Goal: Task Accomplishment & Management: Complete application form

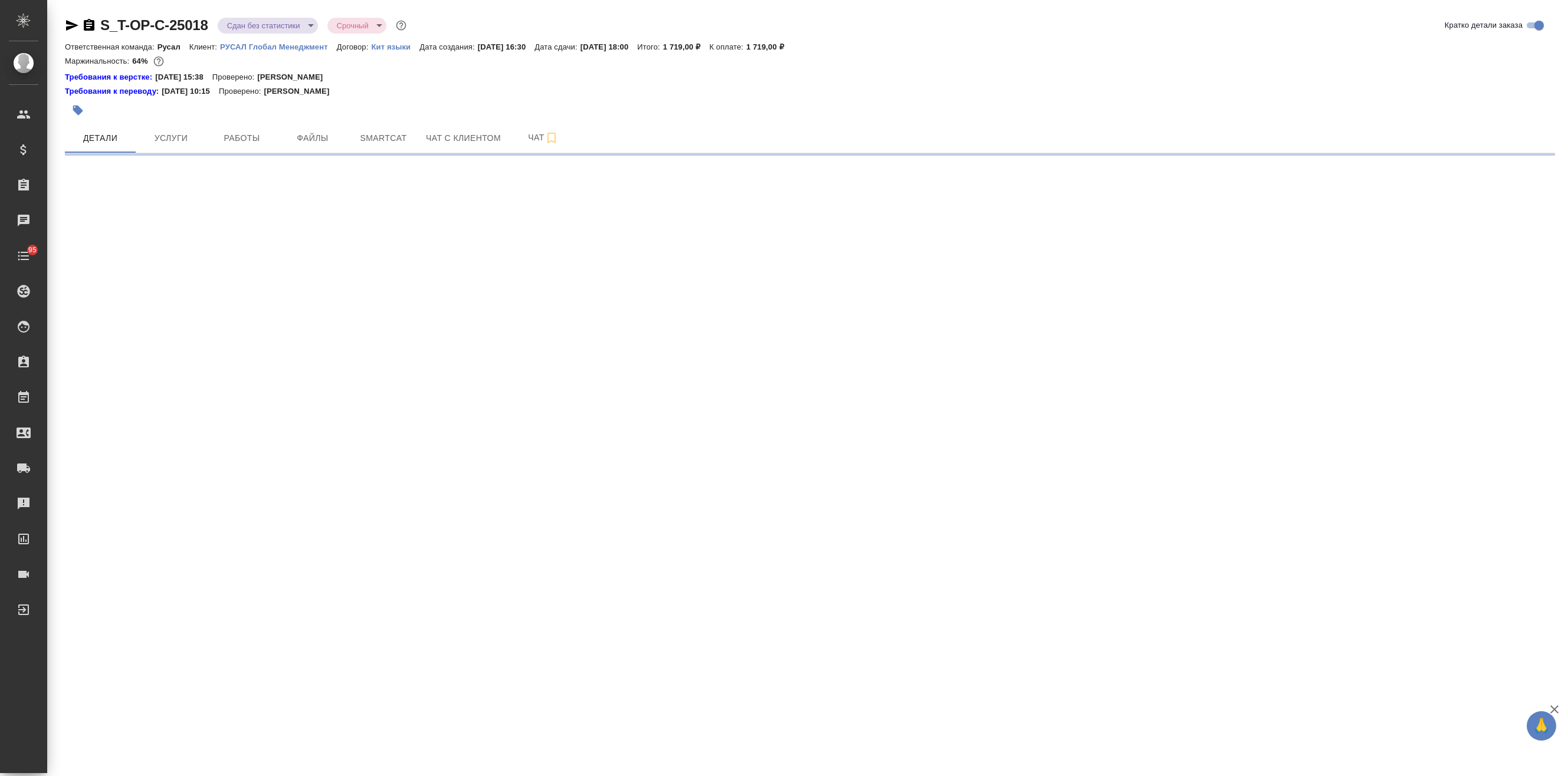
select select "RU"
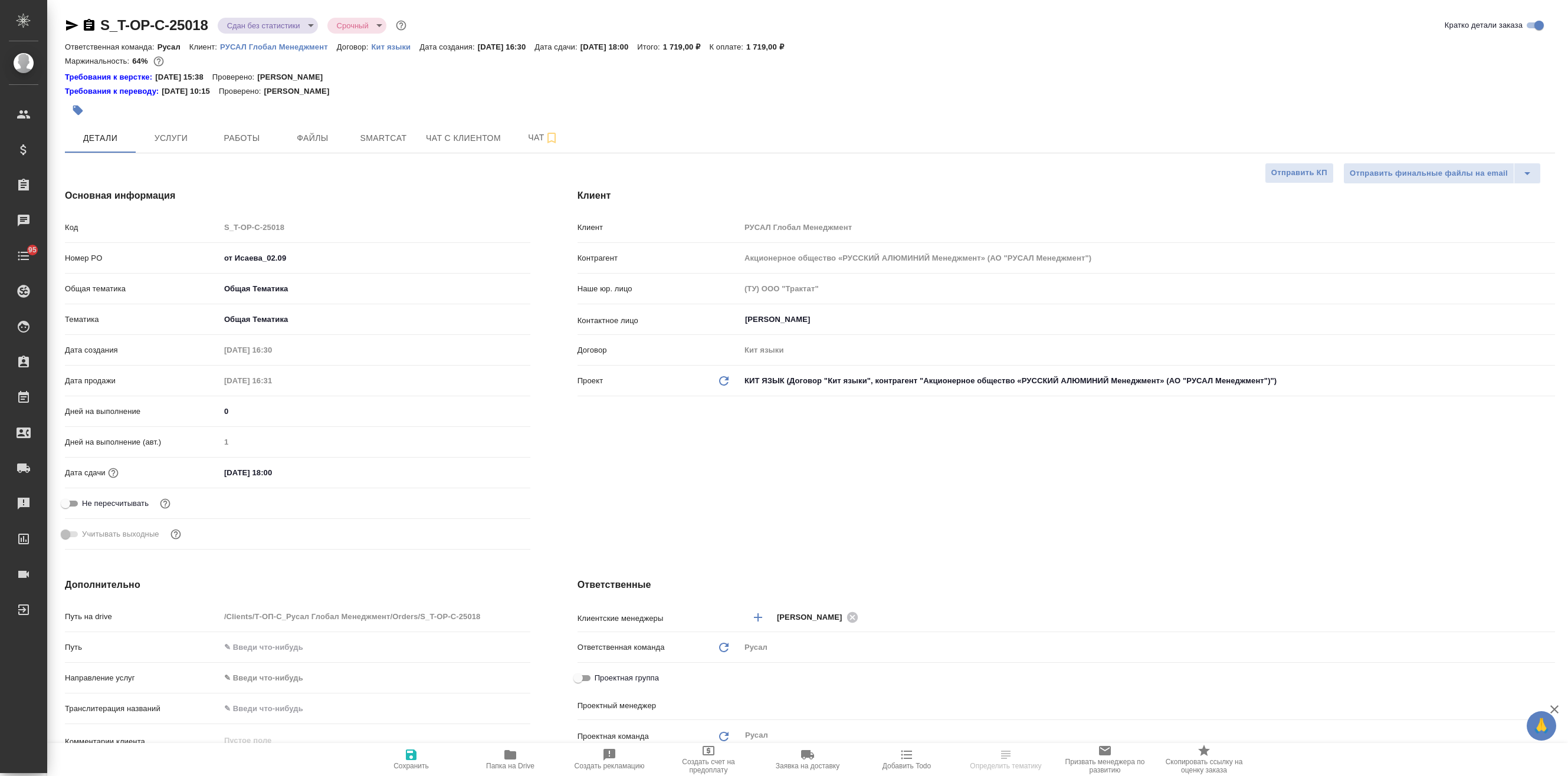
type textarea "x"
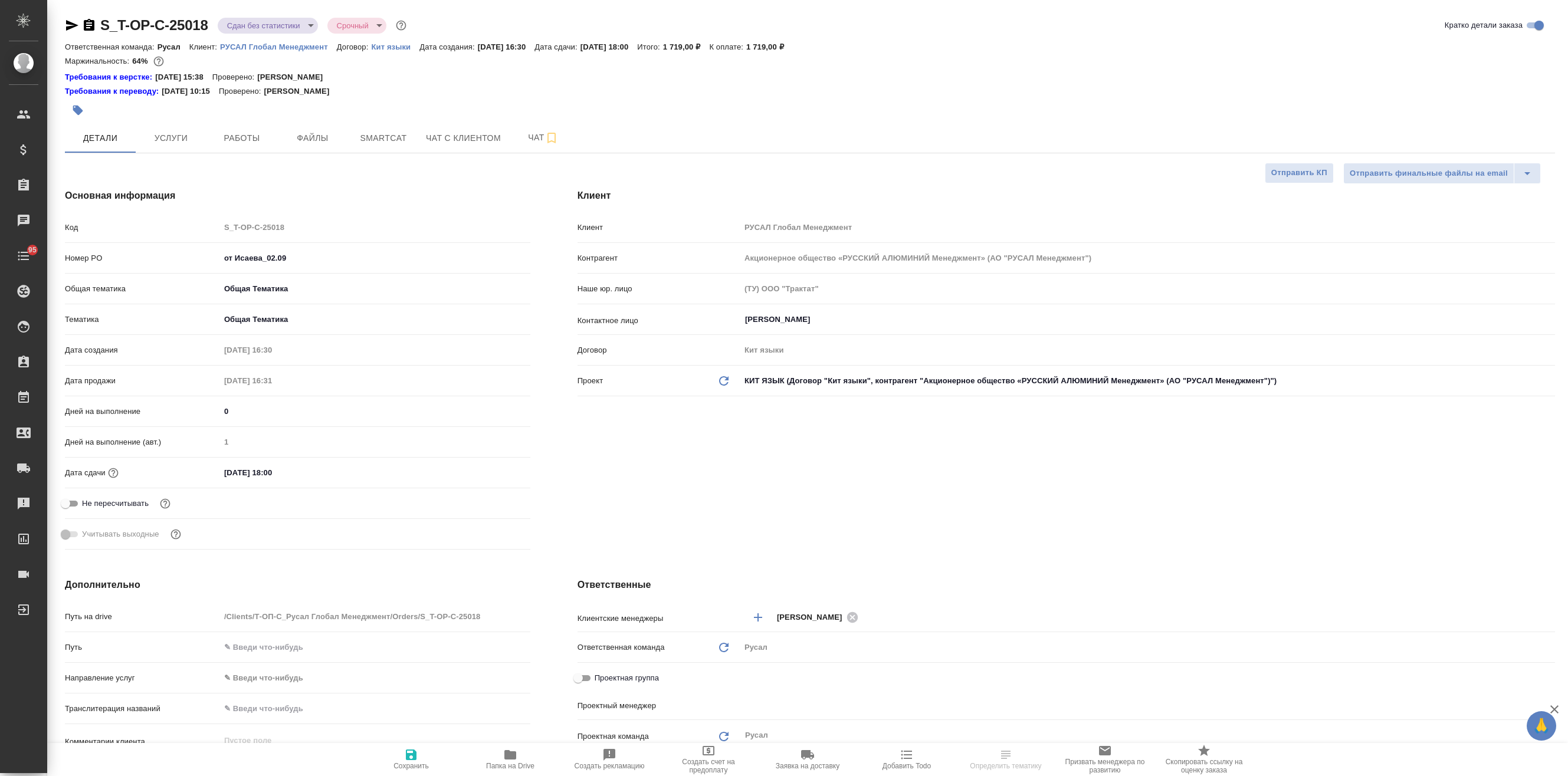
type textarea "x"
type input "[PERSON_NAME]"
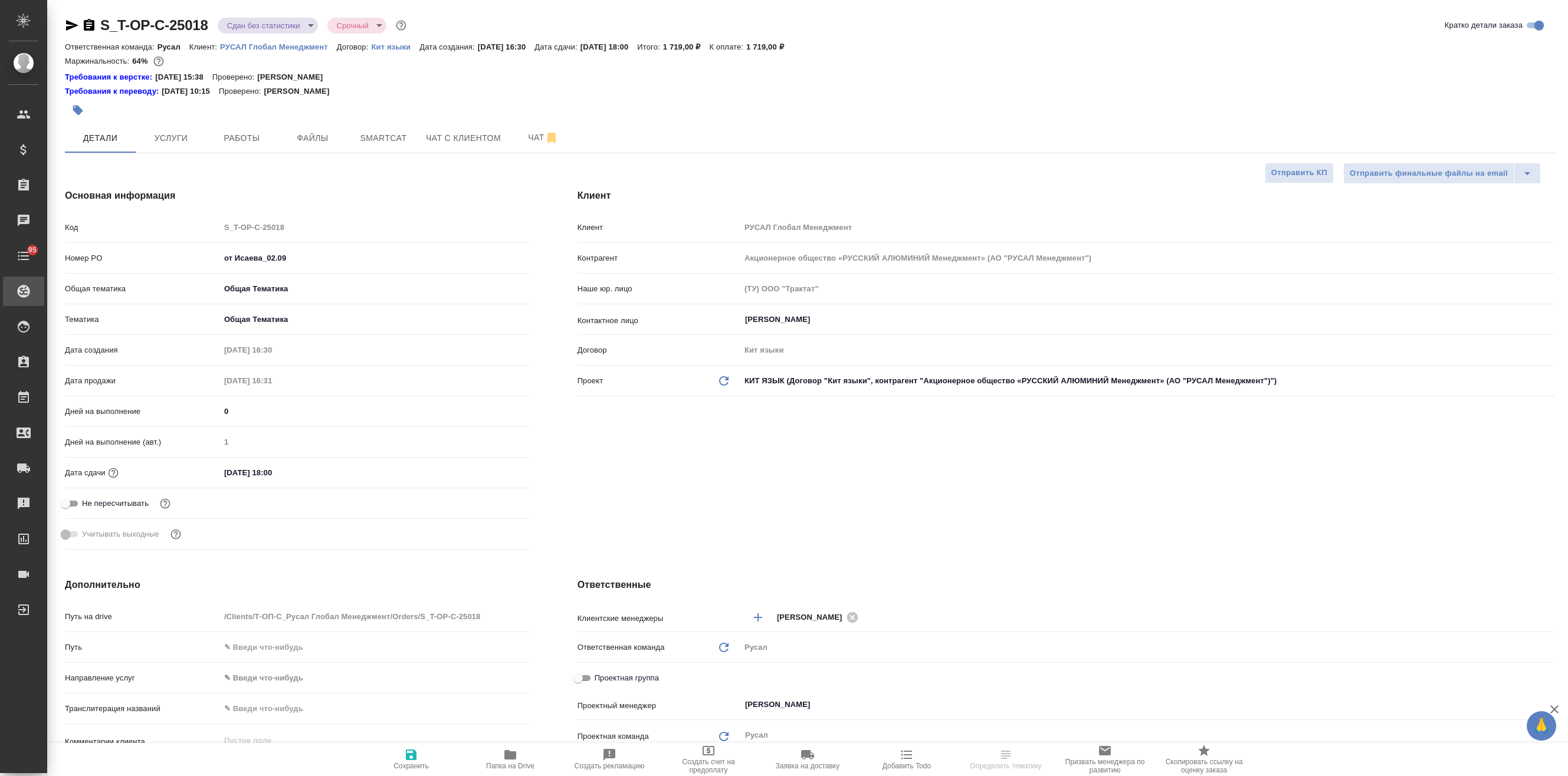
type textarea "x"
select select "RU"
type textarea "x"
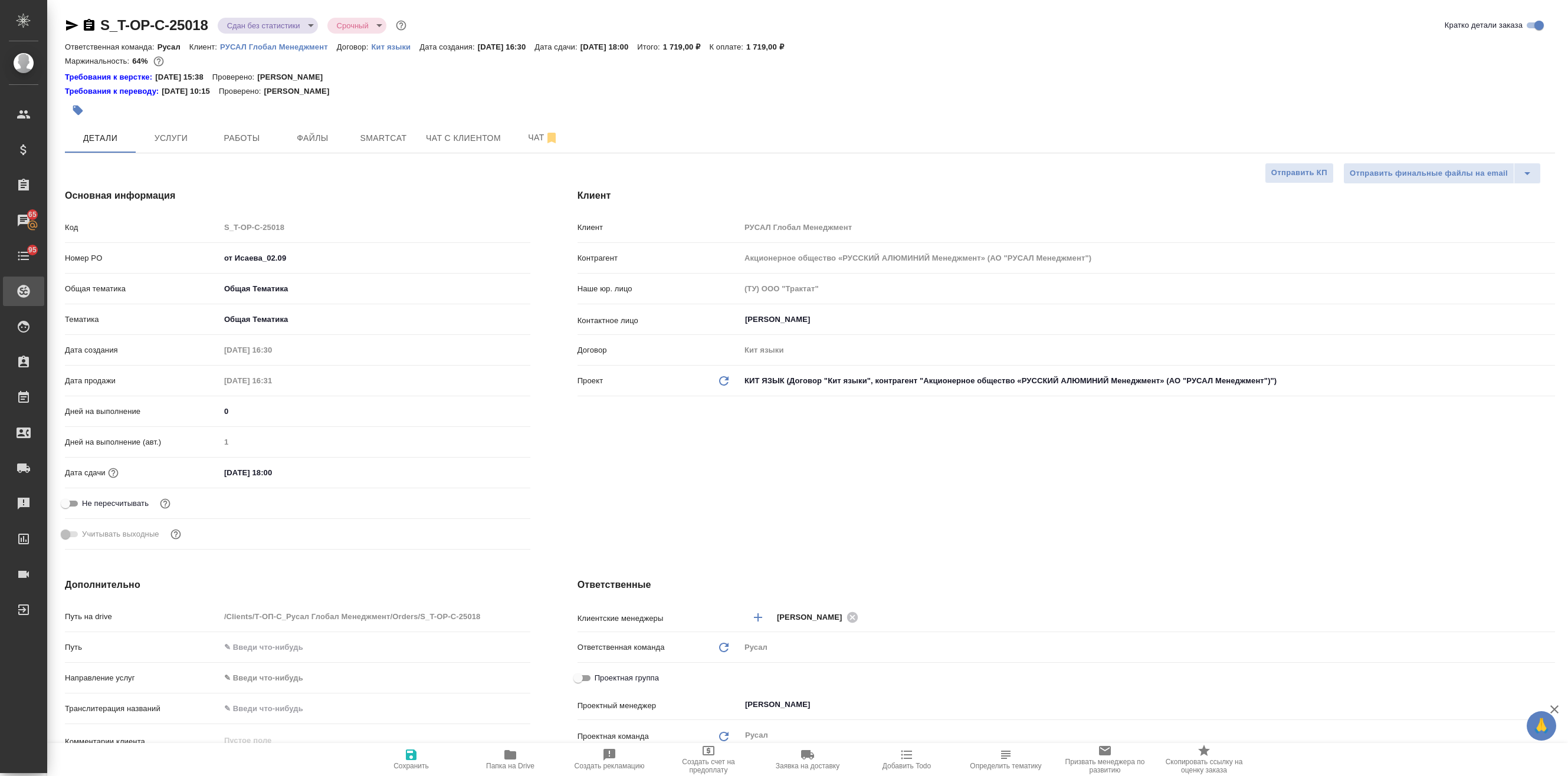
type textarea "x"
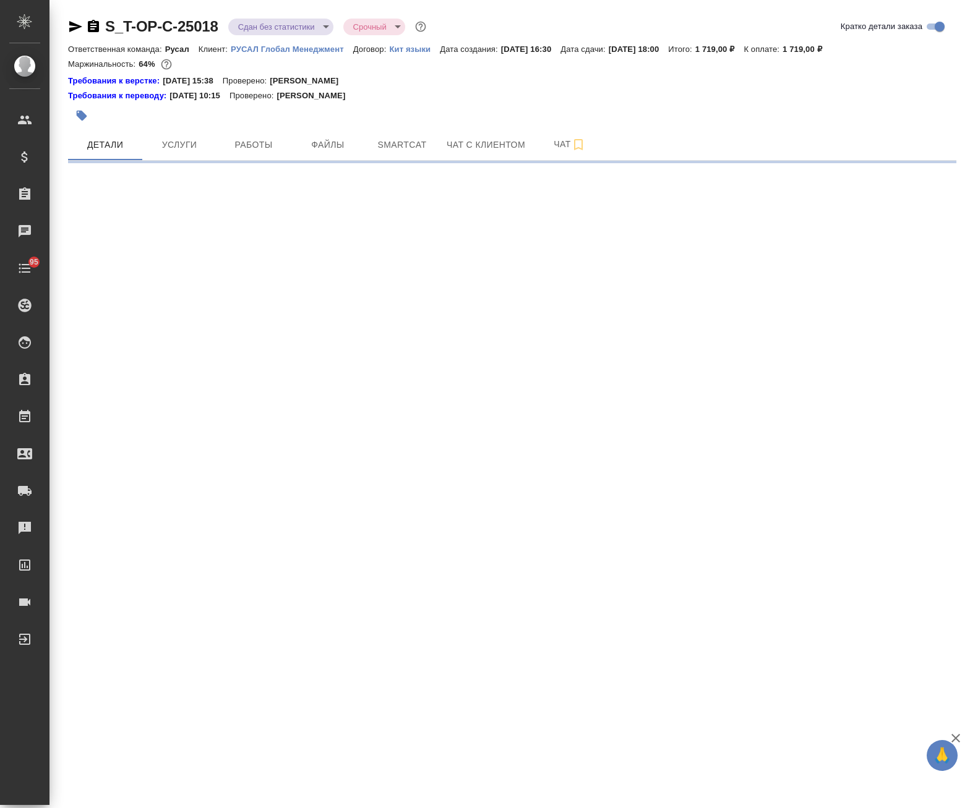
select select "RU"
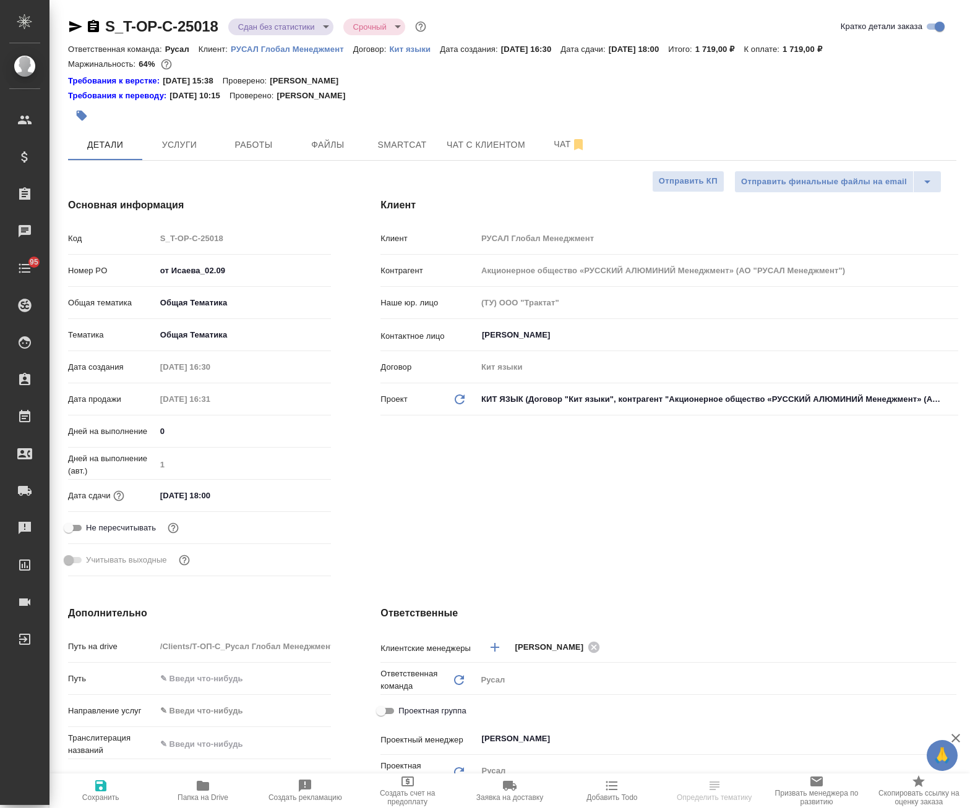
type textarea "x"
click at [218, 788] on span "Папка на Drive" at bounding box center [202, 790] width 87 height 23
type textarea "x"
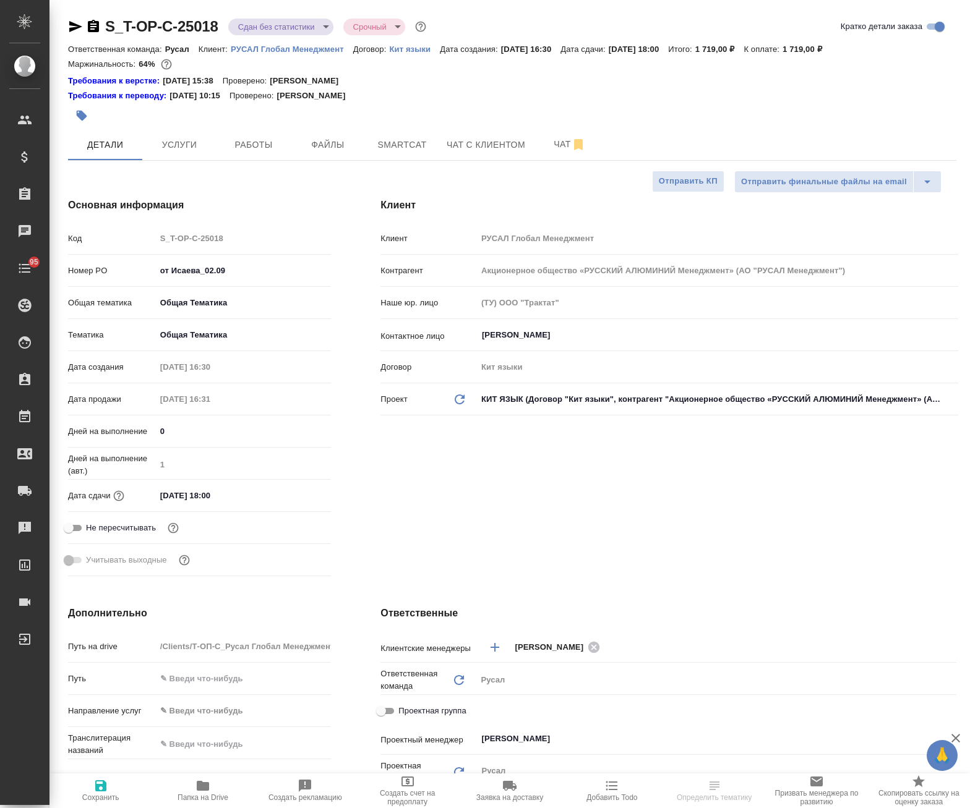
type textarea "x"
select select "RU"
type textarea "x"
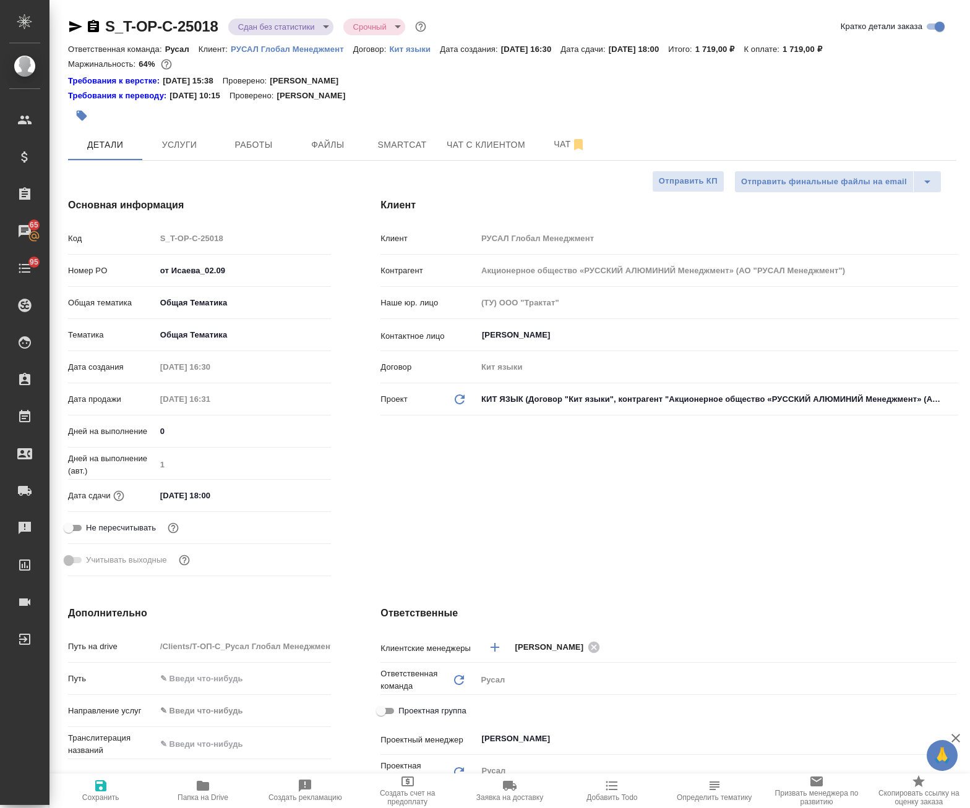
type textarea "x"
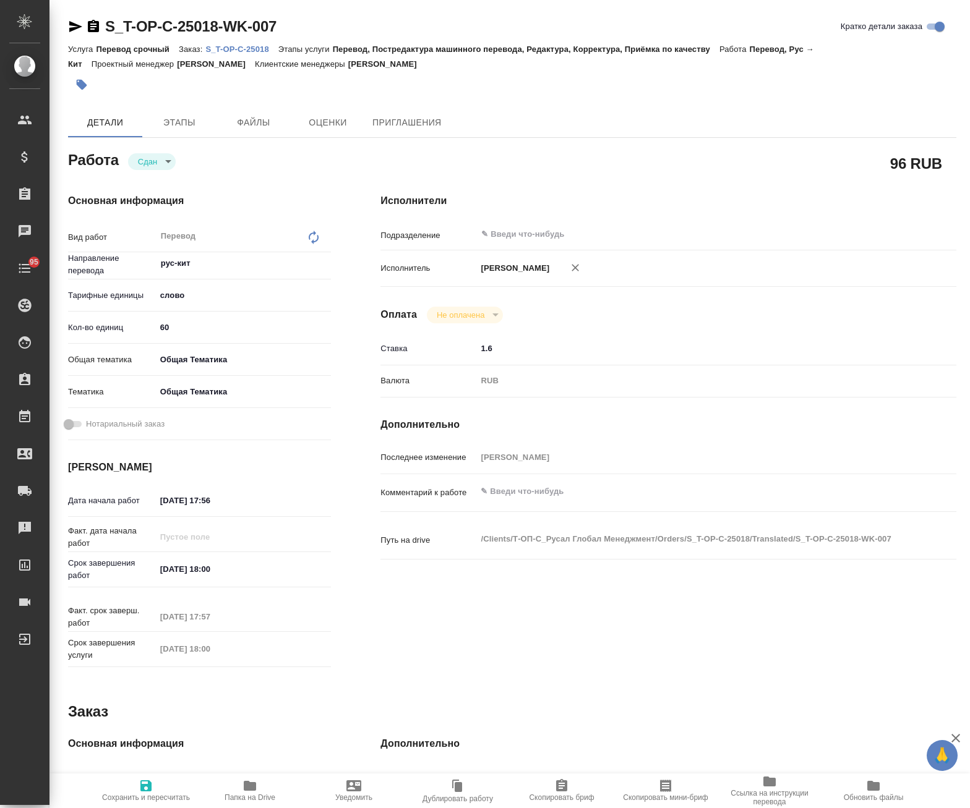
type textarea "x"
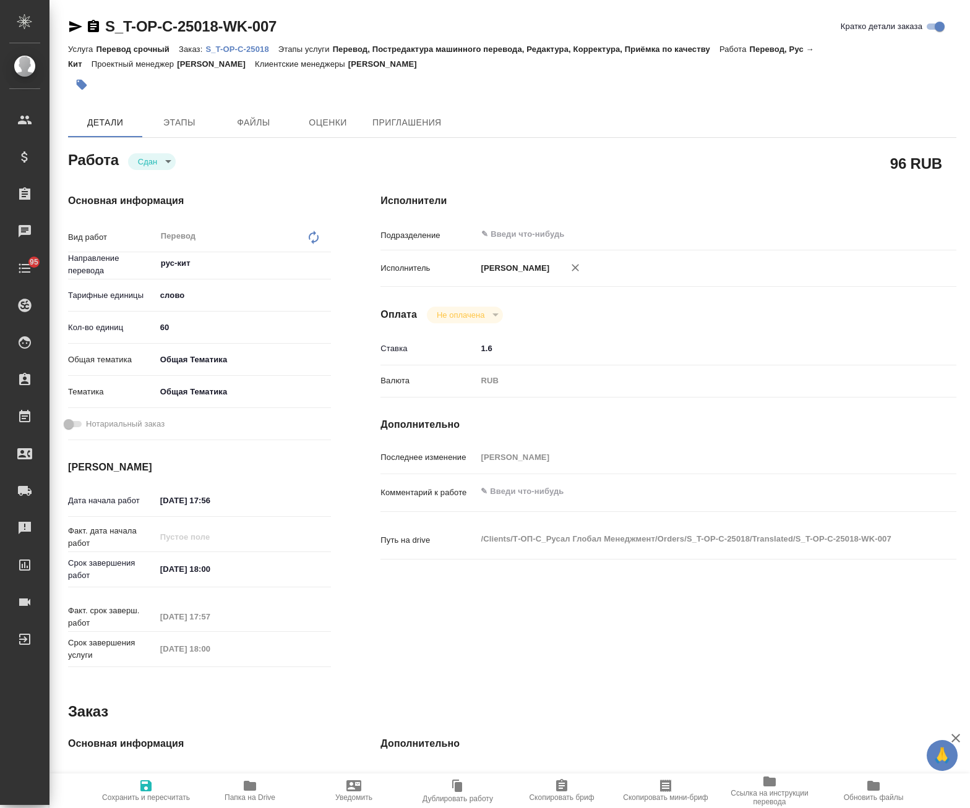
type textarea "x"
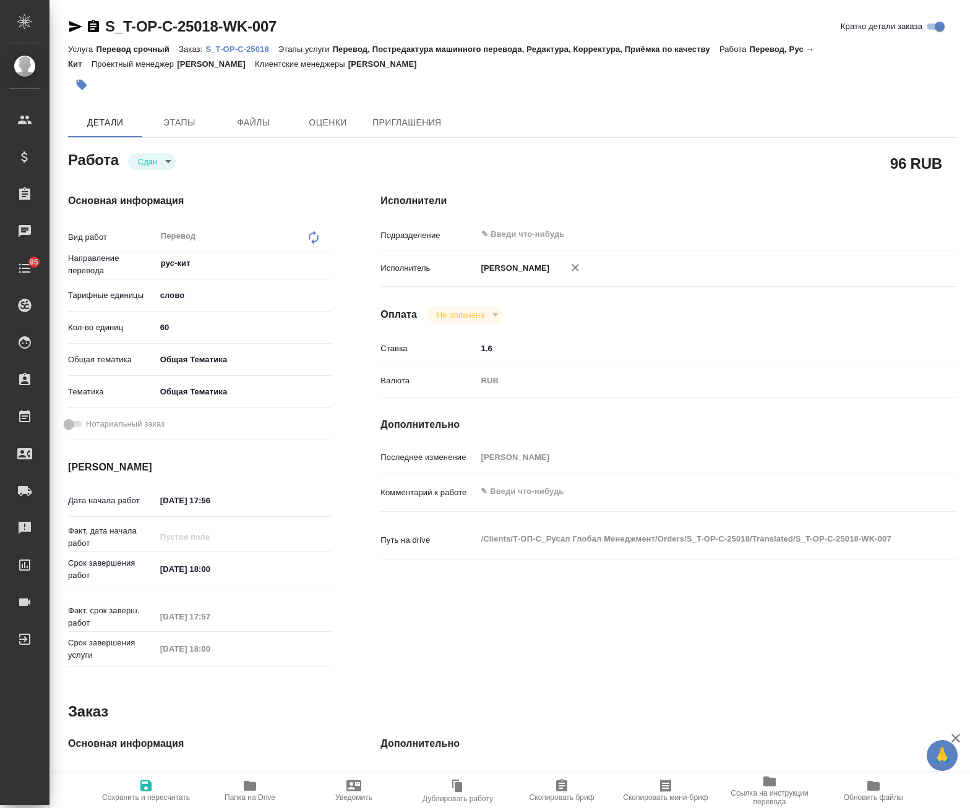
type textarea "x"
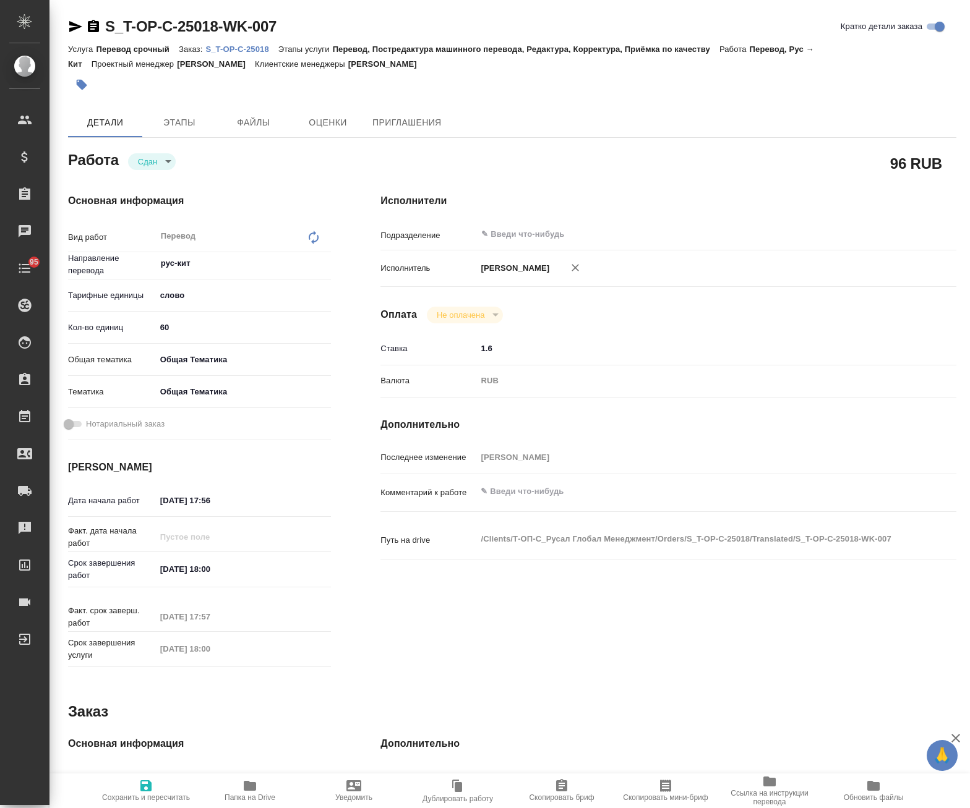
type textarea "x"
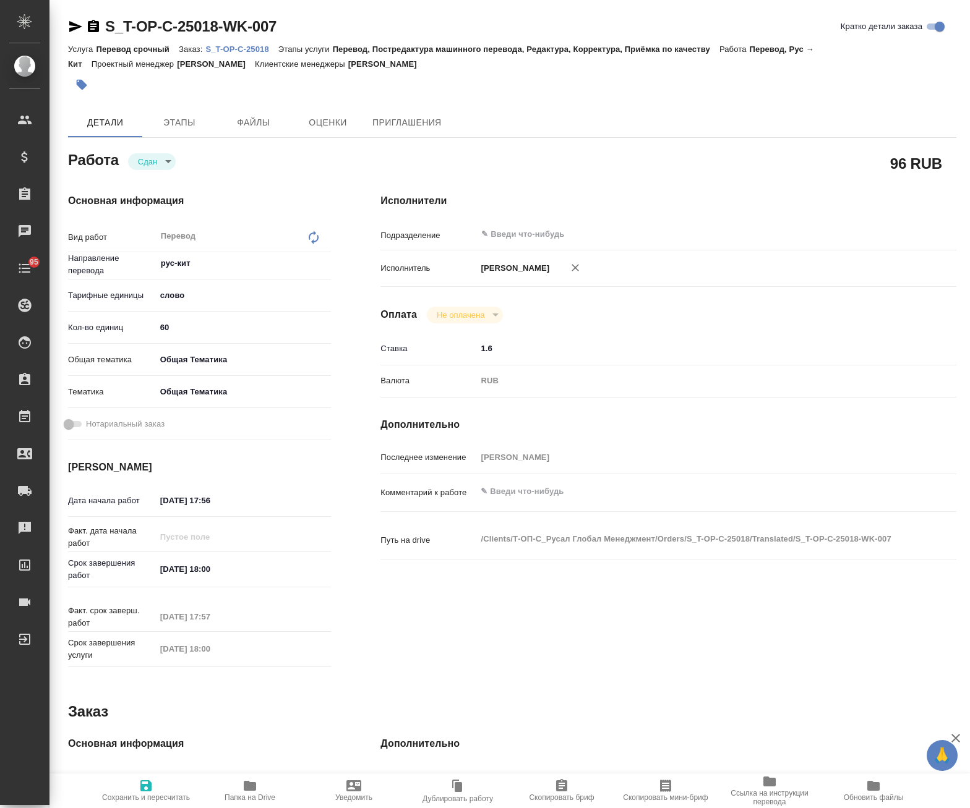
type textarea "x"
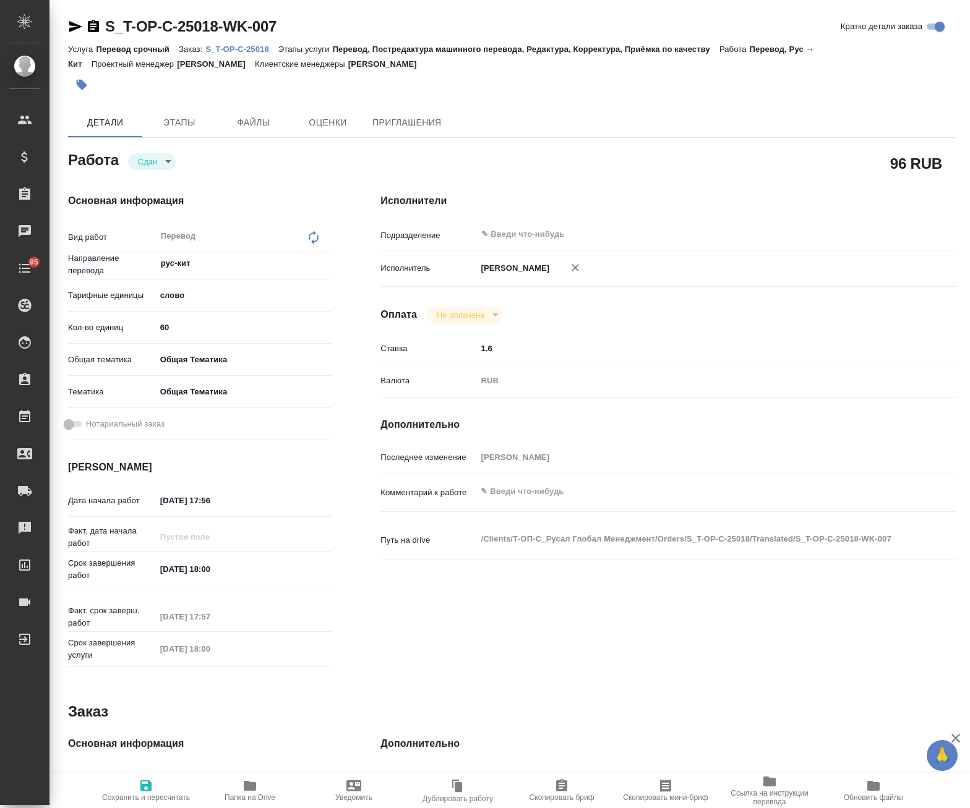
type textarea "x"
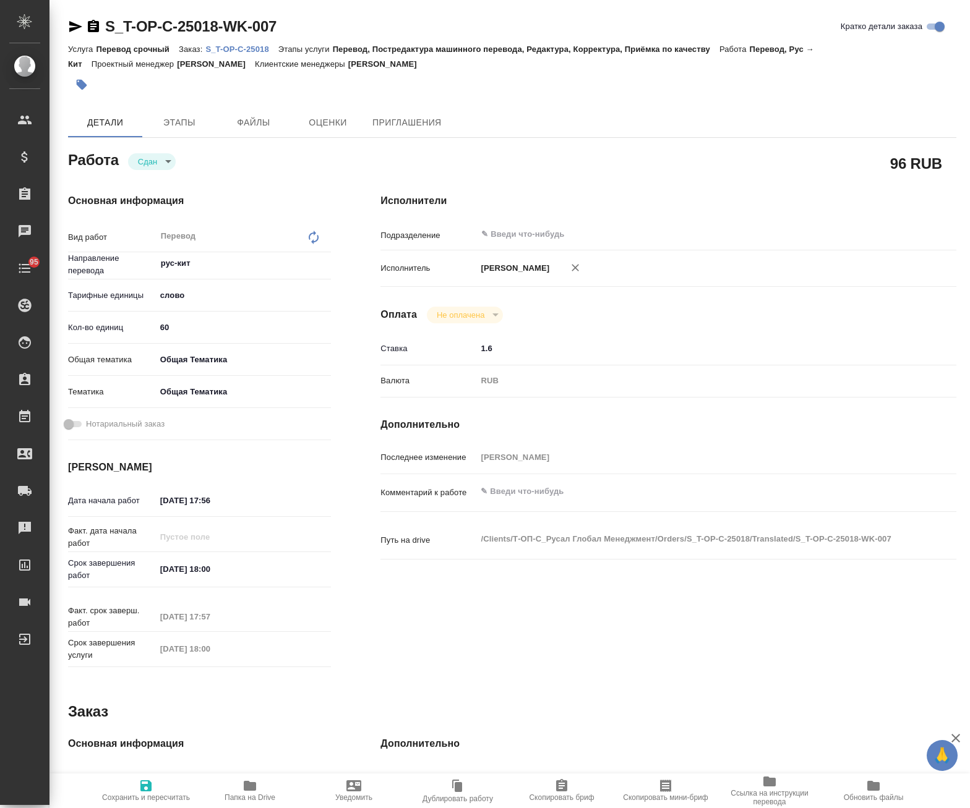
type textarea "x"
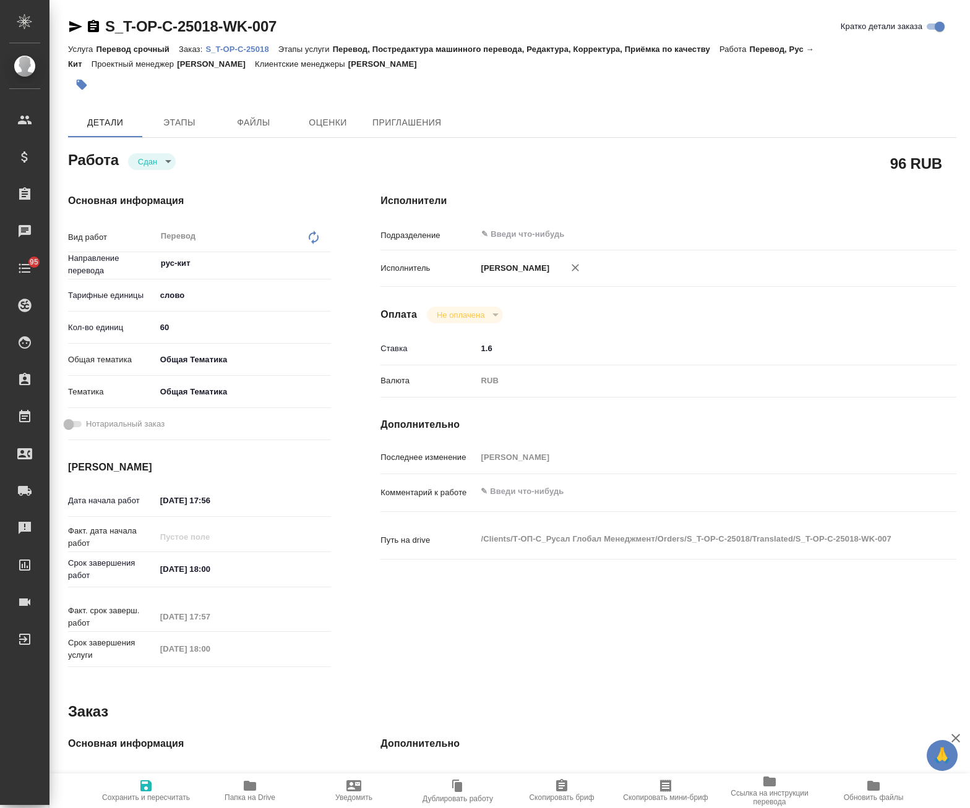
drag, startPoint x: 162, startPoint y: 330, endPoint x: 148, endPoint y: 330, distance: 14.2
click at [148, 330] on div "Кол-во единиц 60" at bounding box center [199, 328] width 263 height 22
type textarea "x"
type input "8"
type textarea "x"
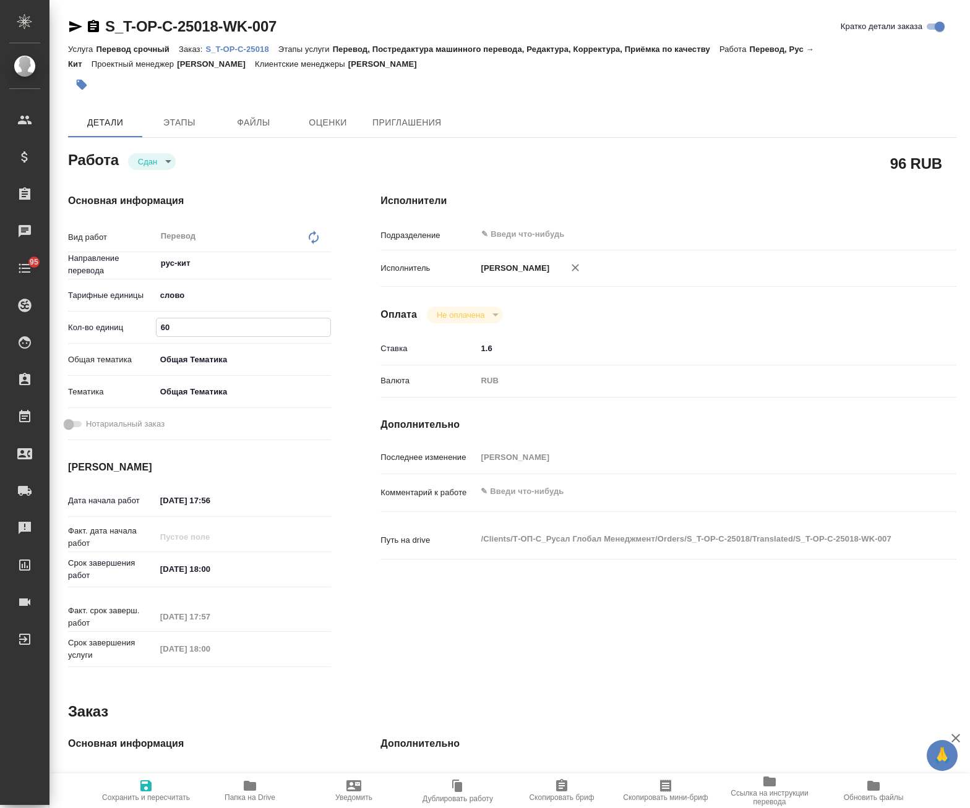
type textarea "x"
type input "80"
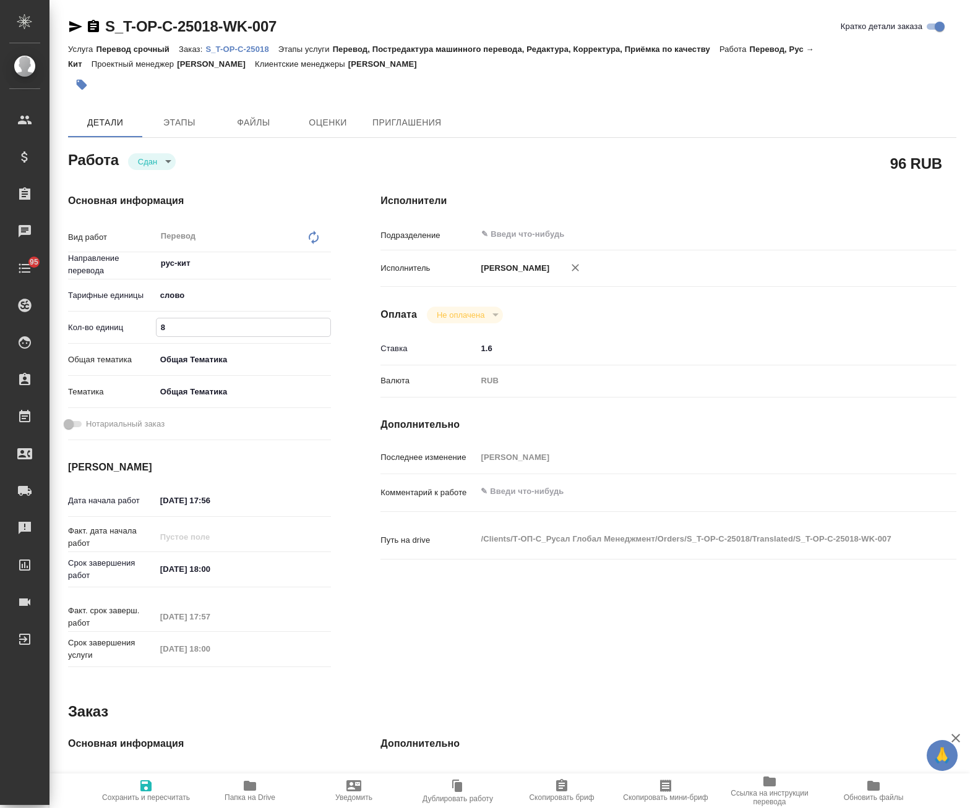
type textarea "x"
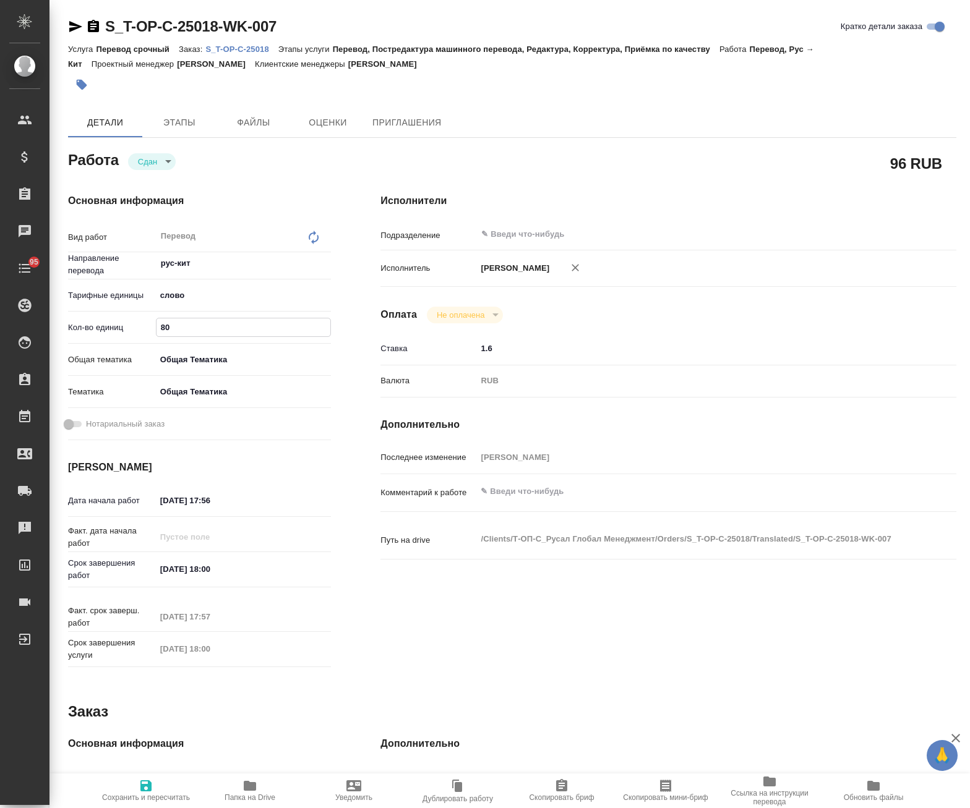
type textarea "x"
type input "80"
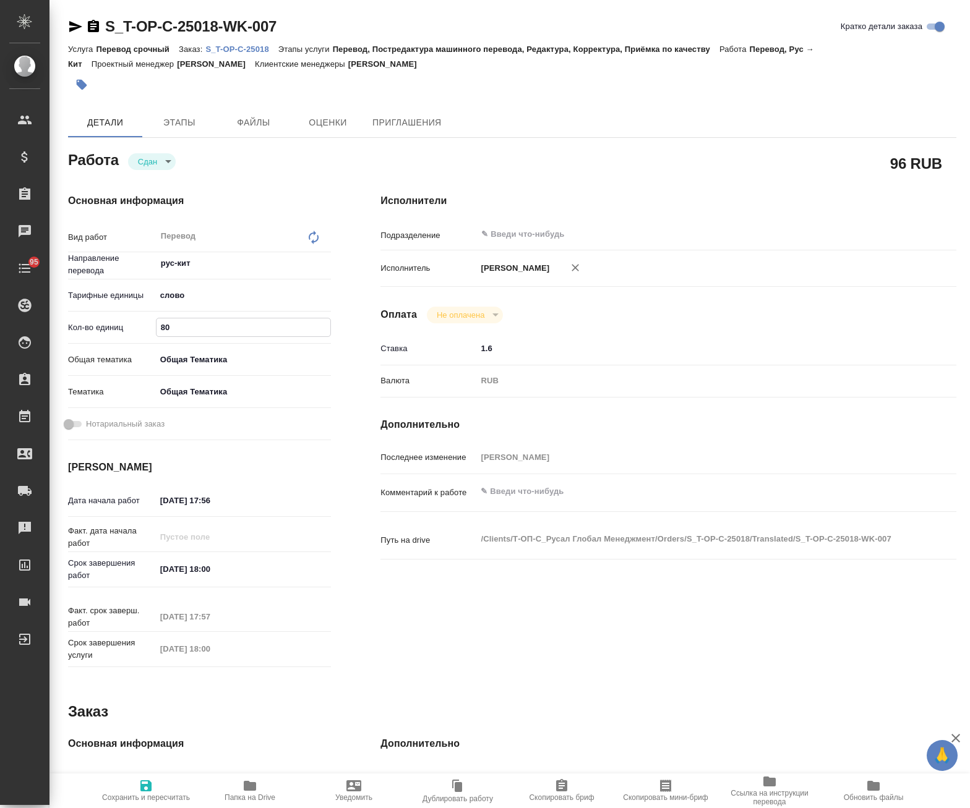
click at [142, 789] on icon "button" at bounding box center [145, 785] width 11 height 11
type textarea "x"
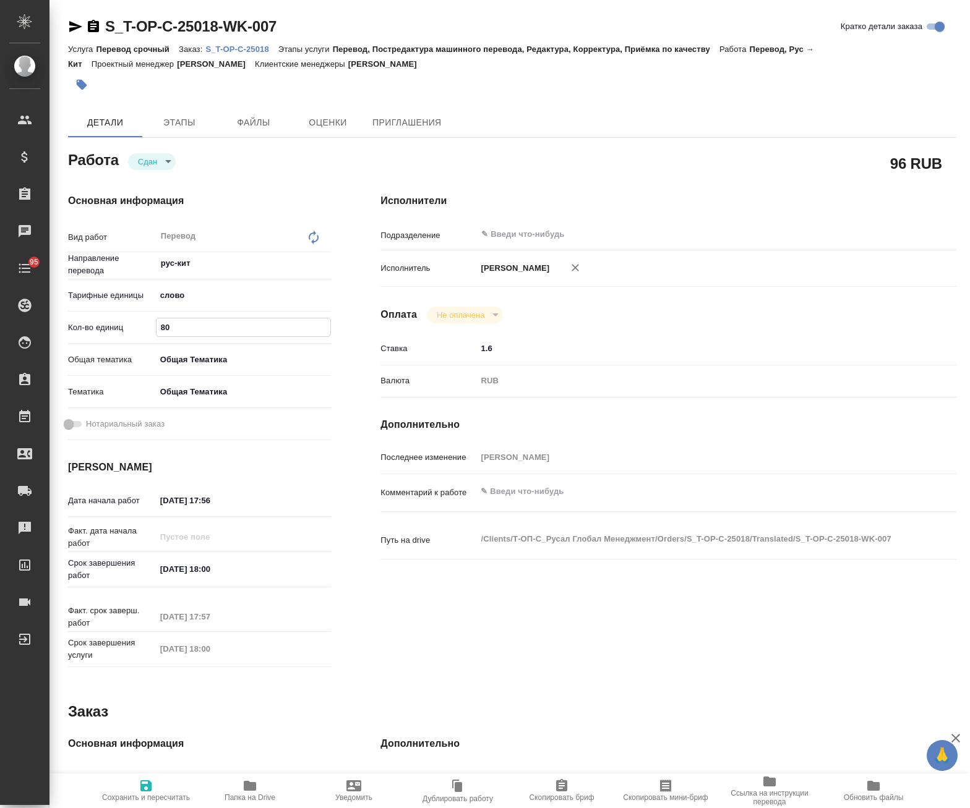
type textarea "x"
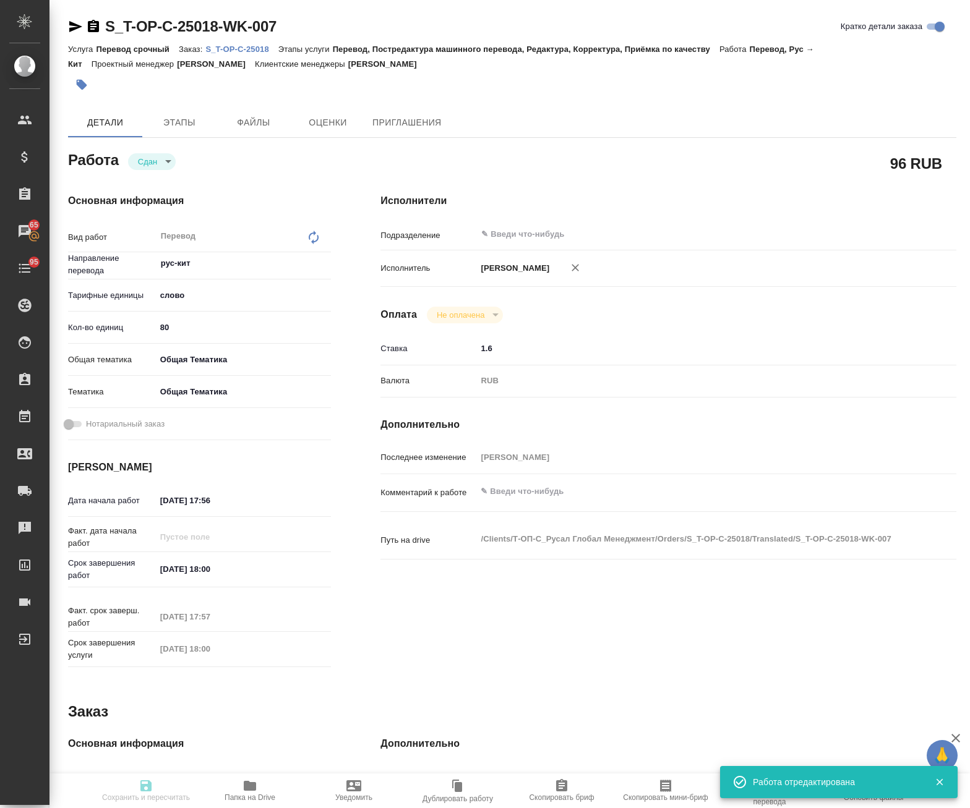
type textarea "x"
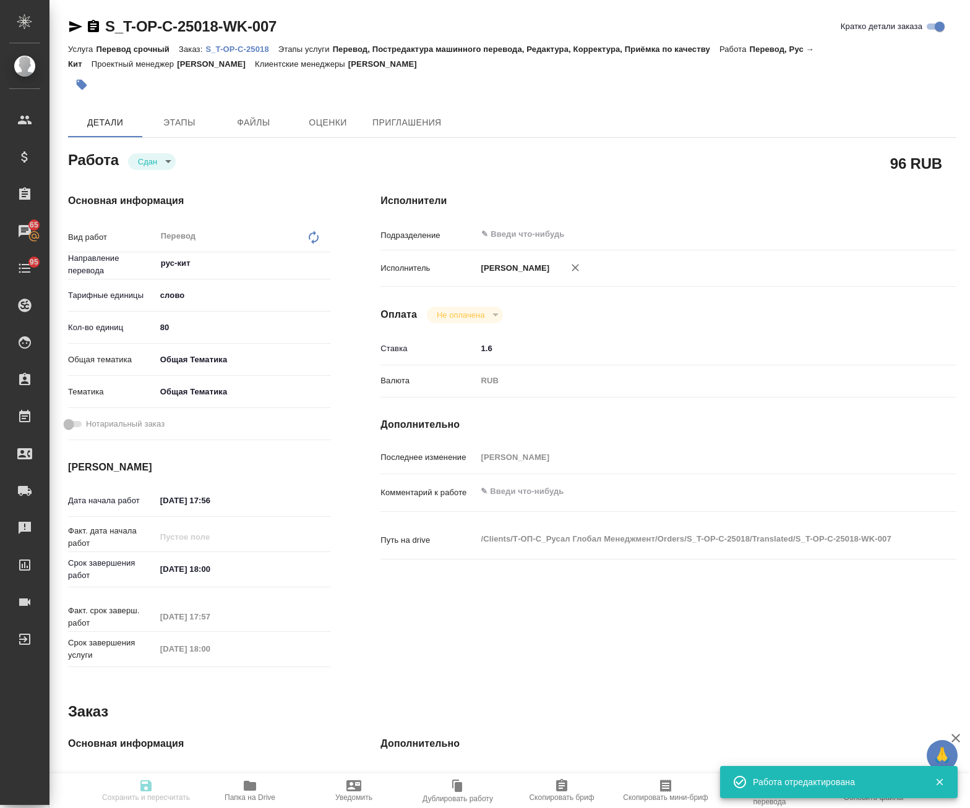
type textarea "x"
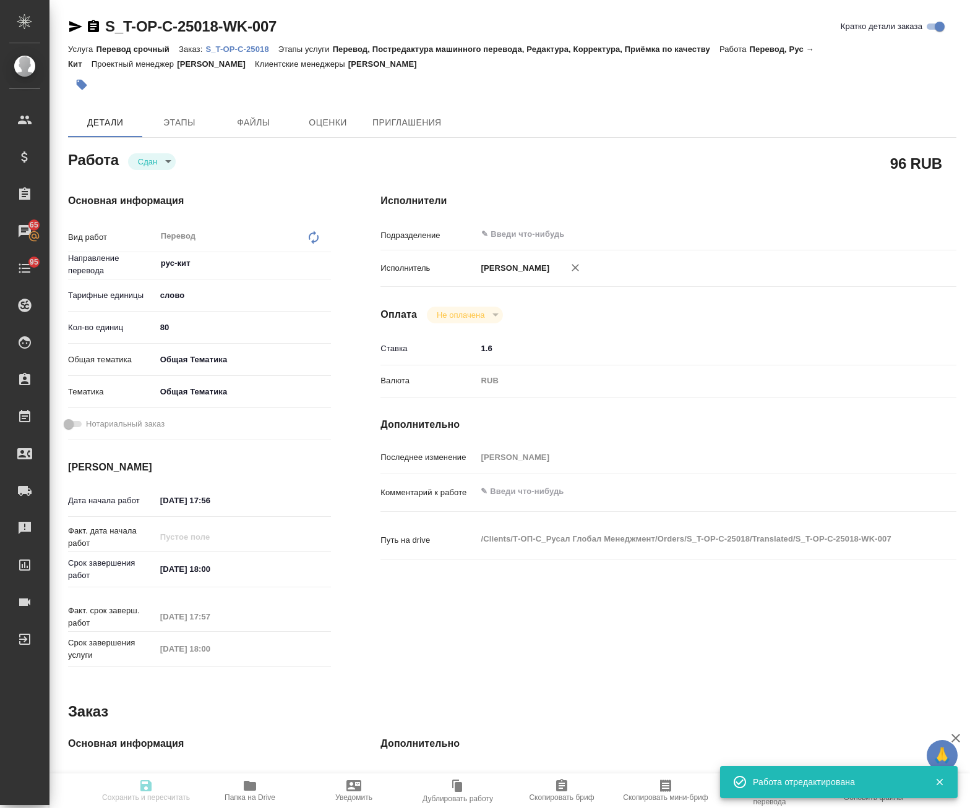
type input "closed"
type textarea "Перевод"
type textarea "x"
type input "рус-кит"
type input "5a8b1489cc6b4906c91bfd90"
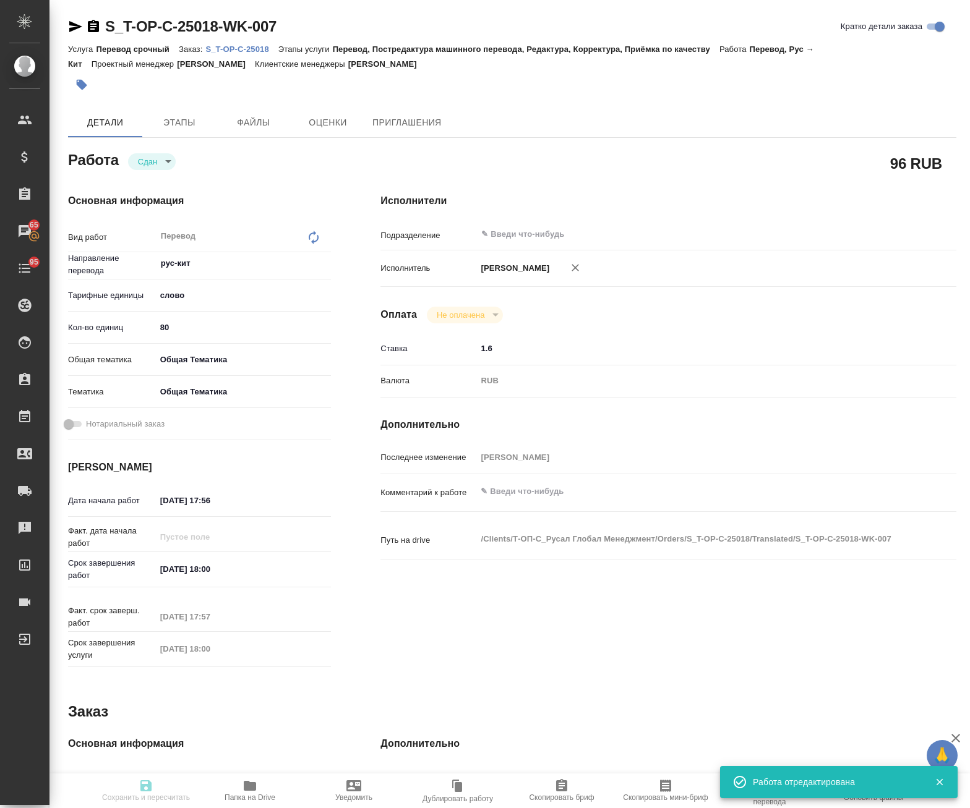
type input "80"
type input "obtem"
type input "6012b1ca196b0e5c9229a120"
type input "[DATE] 17:56"
type input "[DATE] 18:00"
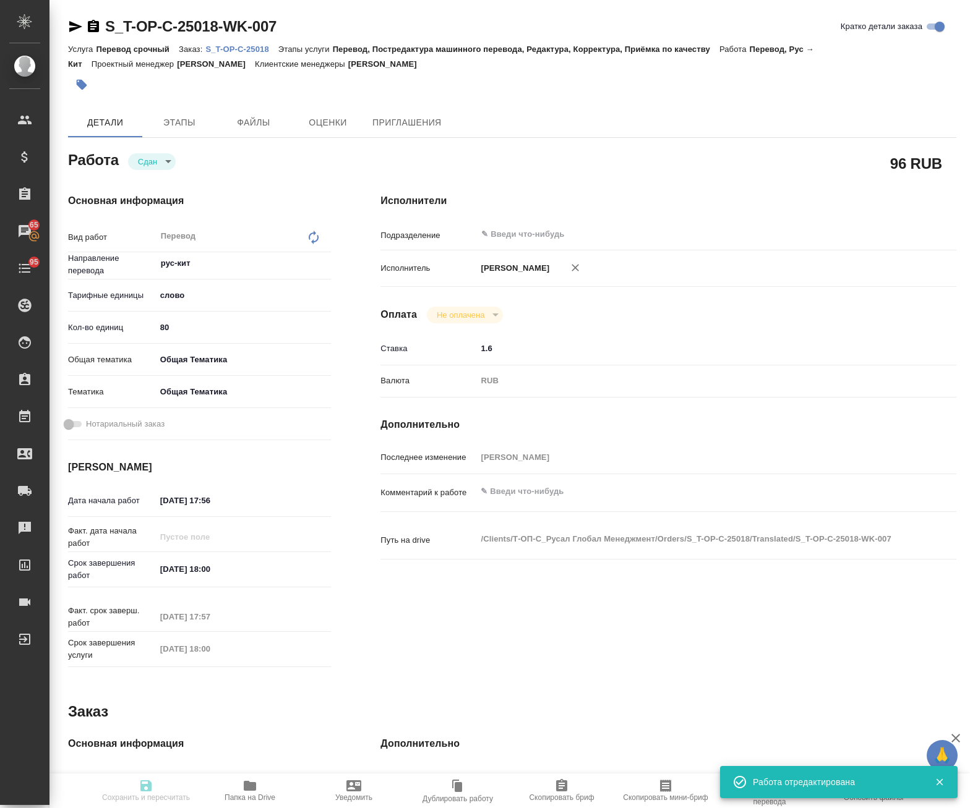
type input "[DATE] 17:57"
type input "[DATE] 18:00"
type input "notPayed"
type input "1.6"
type input "RUB"
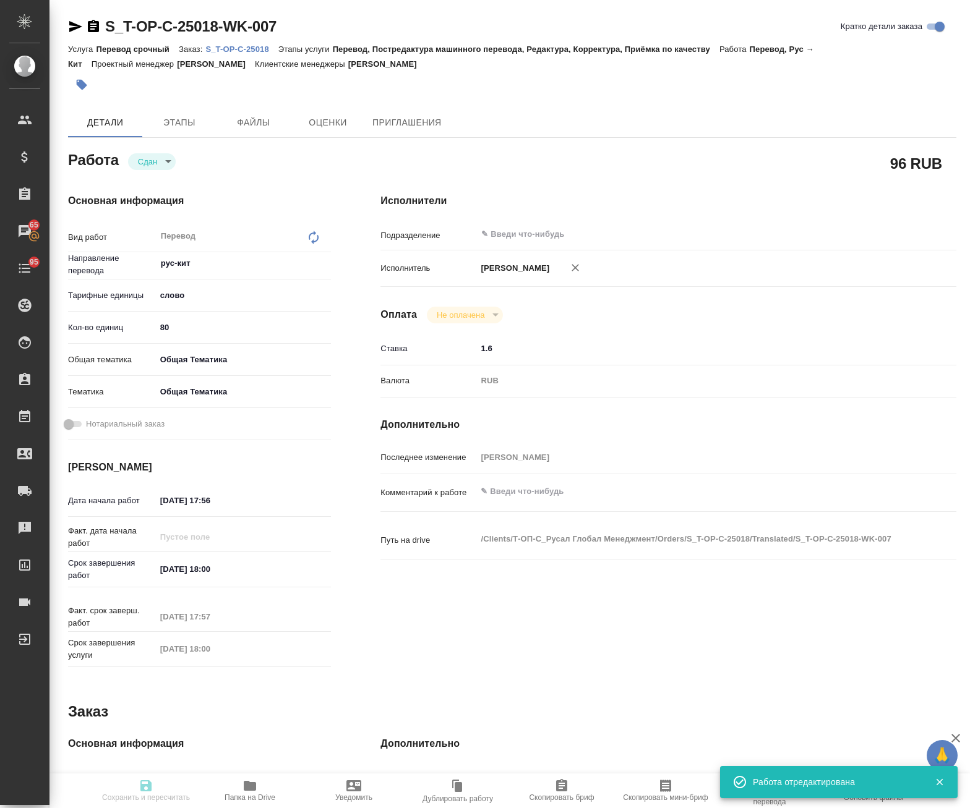
type input "[PERSON_NAME]"
type textarea "x"
type textarea "/Clients/Т-ОП-С_Русал Глобал Менеджмент/Orders/S_T-OP-C-25018/Translated/S_T-OP…"
type textarea "x"
type input "S_T-OP-C-25018"
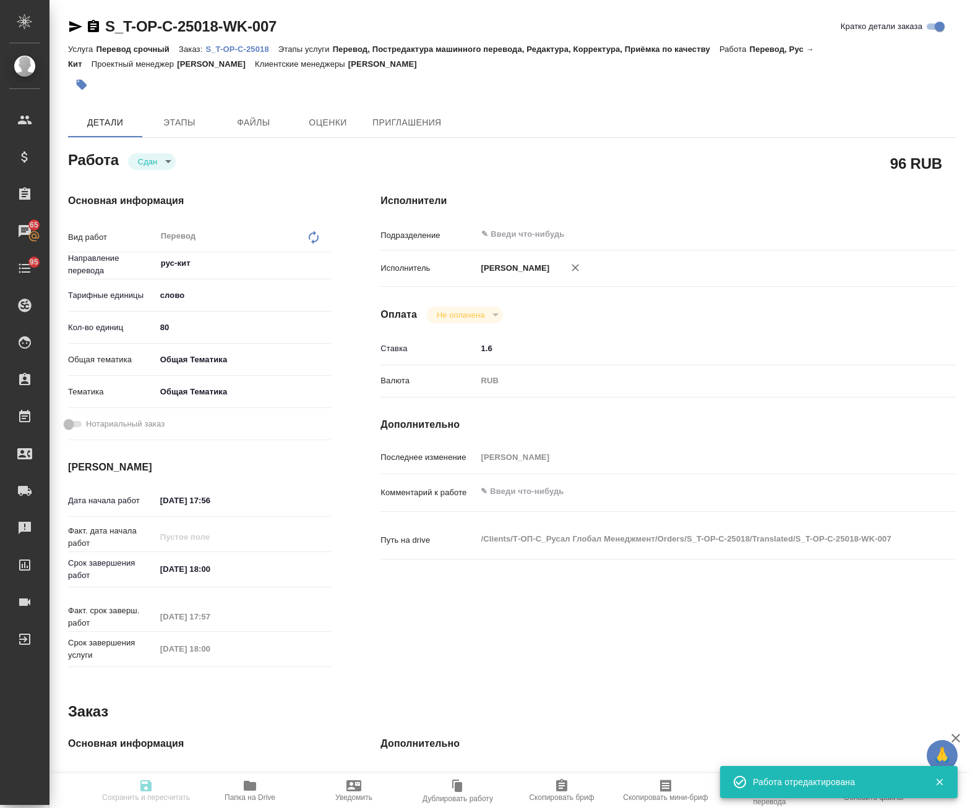
type input "от Исаева_02.09"
type input "Перевод срочный"
type input "Перевод, Постредактура машинного перевода, Редактура, Корректура, Приёмка по ка…"
type input "[PERSON_NAME]"
type input "/Clients/Т-ОП-С_Русал Глобал Менеджмент/Orders/S_T-OP-C-25018"
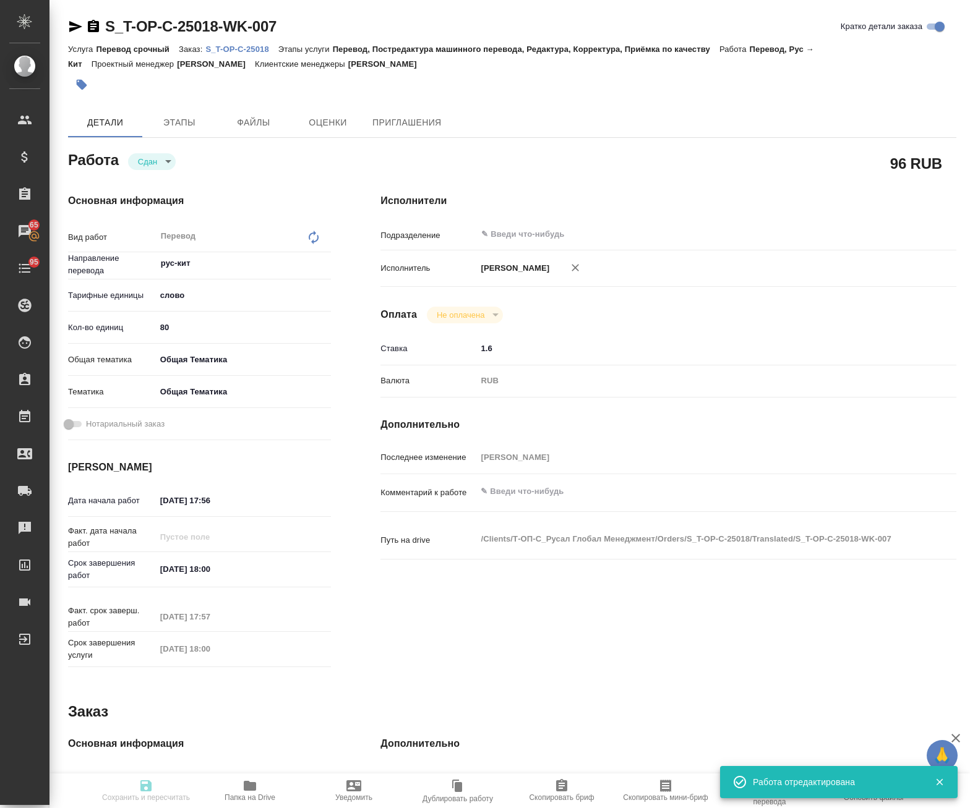
type textarea "x"
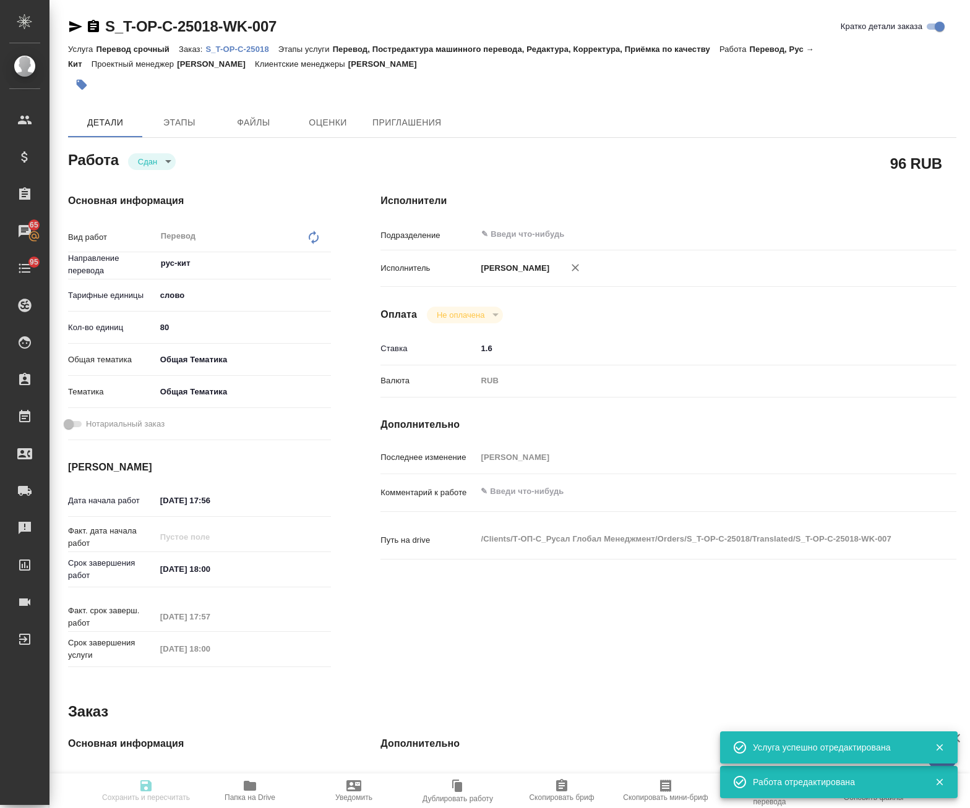
type textarea "x"
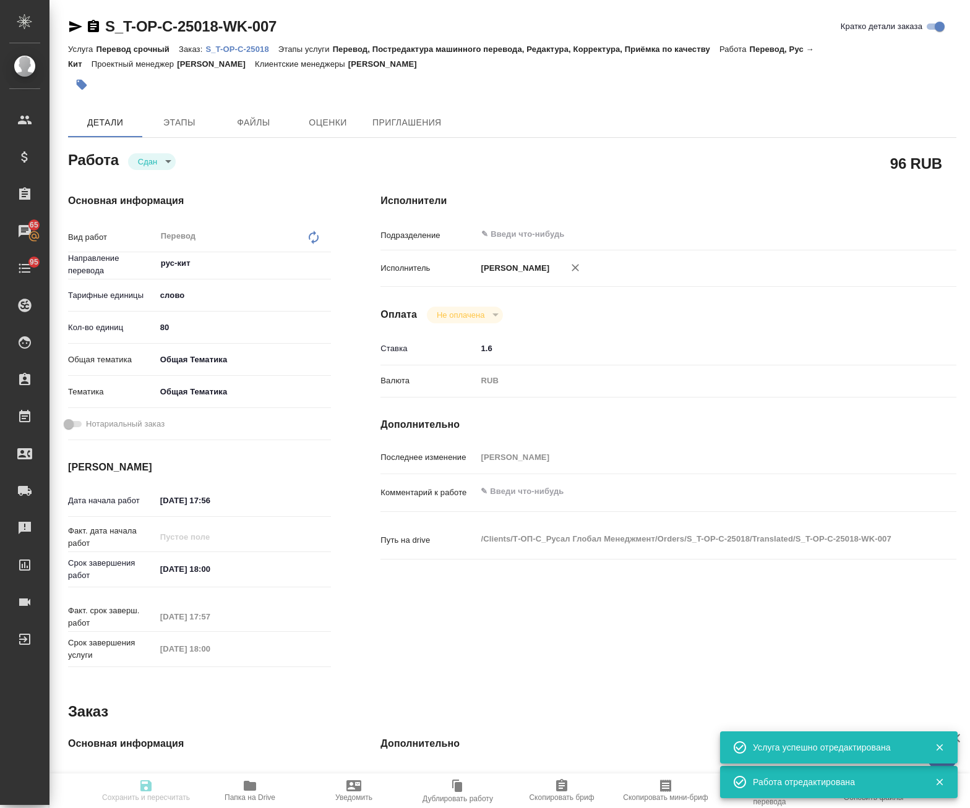
type textarea "x"
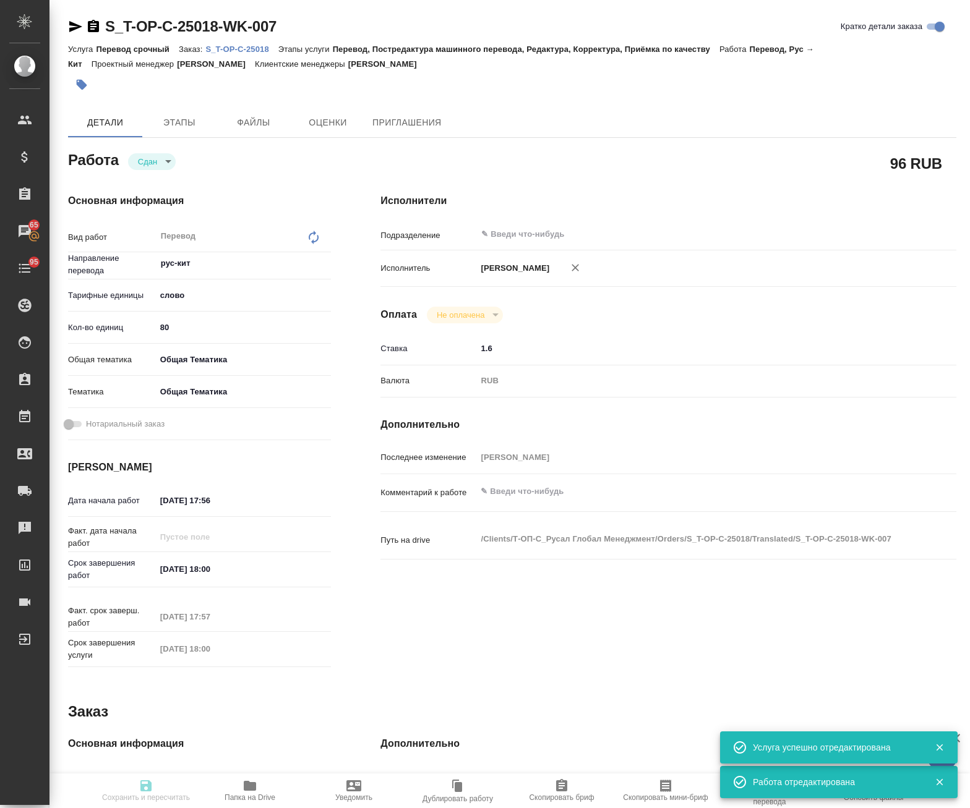
type textarea "x"
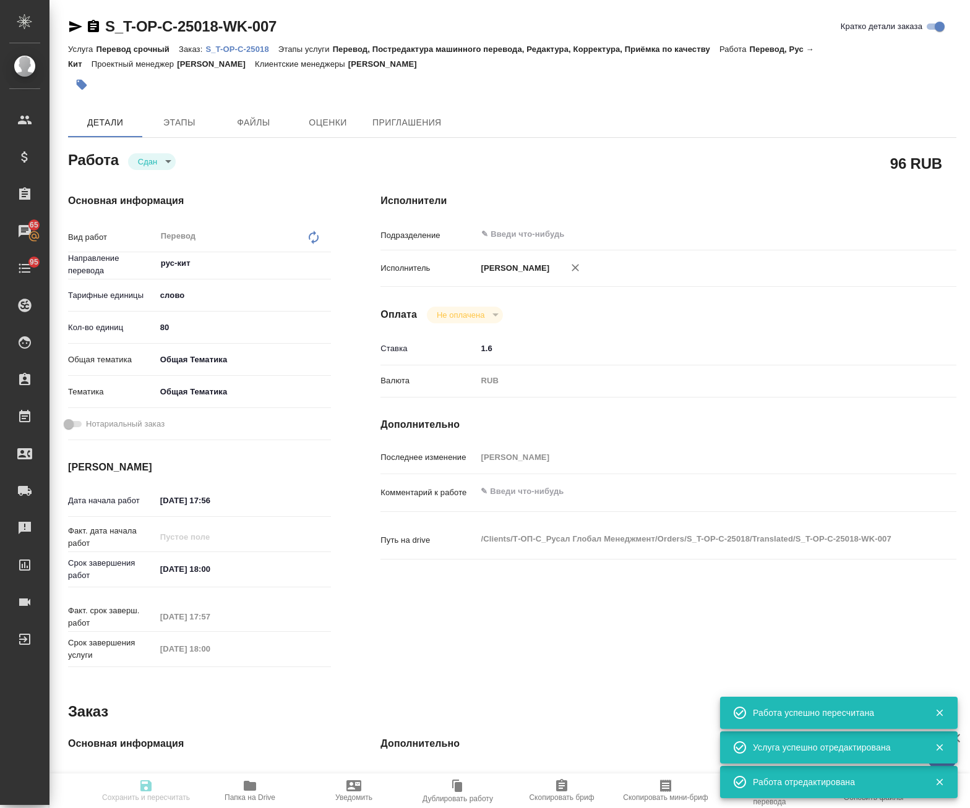
type input "closed"
type textarea "Перевод"
type textarea "x"
type input "рус-кит"
type input "5a8b1489cc6b4906c91bfd90"
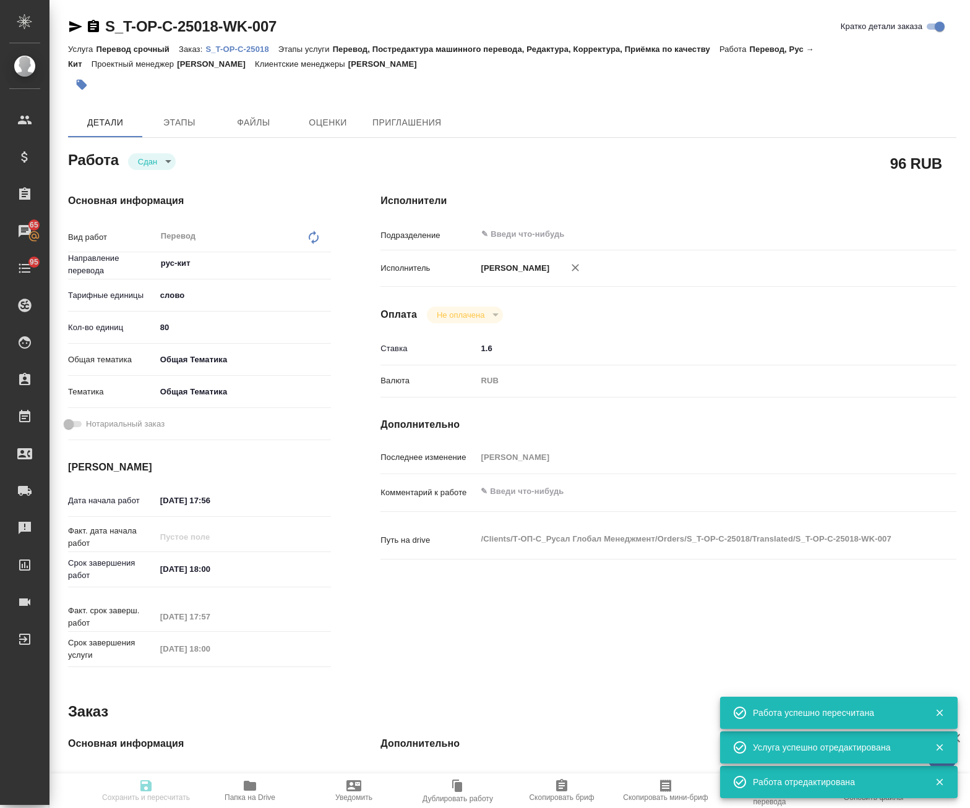
type input "80"
type input "obtem"
type input "6012b1ca196b0e5c9229a120"
type input "[DATE] 17:56"
type input "[DATE] 18:00"
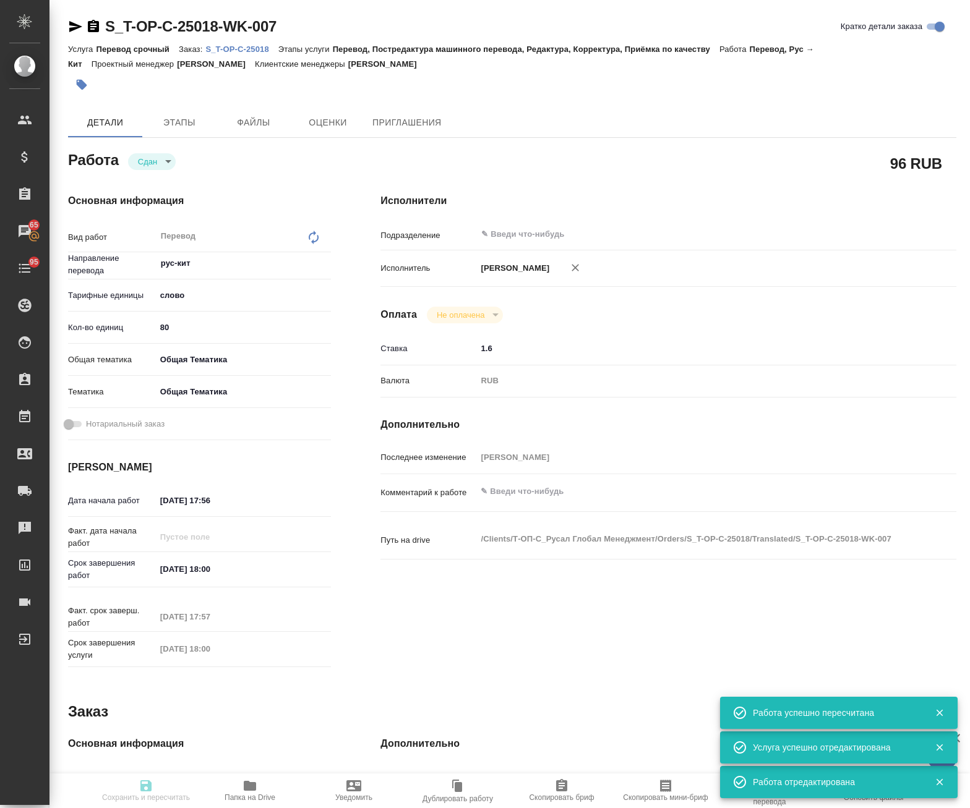
type input "[DATE] 17:57"
type input "[DATE] 18:00"
type input "notPayed"
type input "1.6"
type input "RUB"
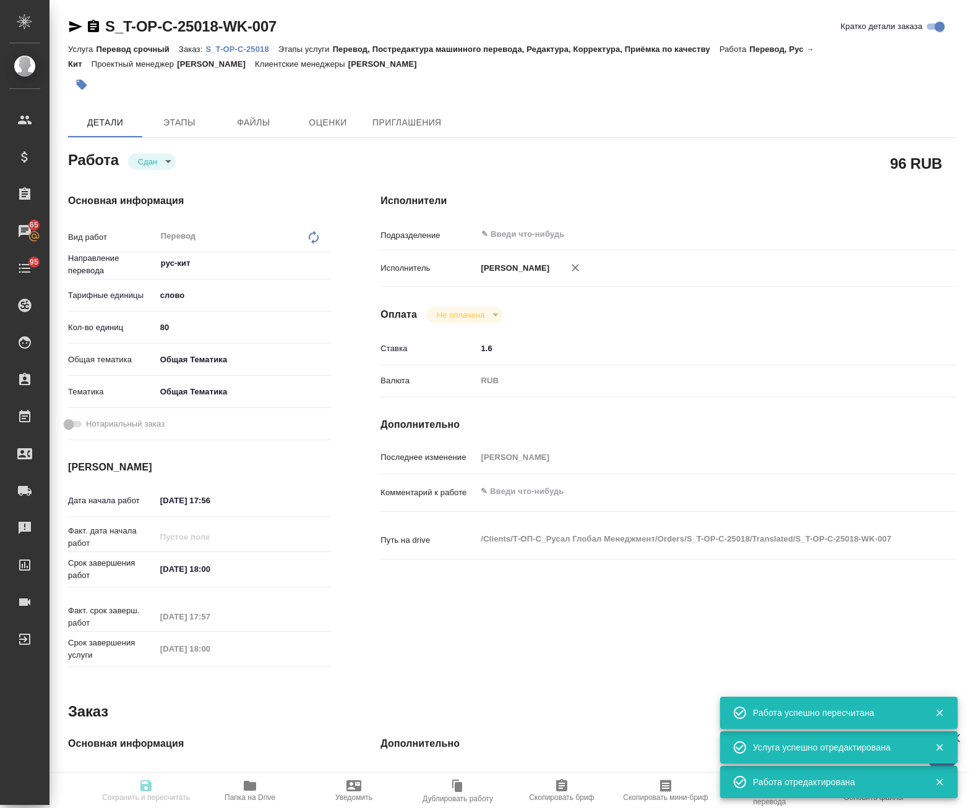
type input "[PERSON_NAME]"
type textarea "x"
type textarea "/Clients/Т-ОП-С_Русал Глобал Менеджмент/Orders/S_T-OP-C-25018/Translated/S_T-OP…"
type textarea "x"
type input "S_T-OP-C-25018"
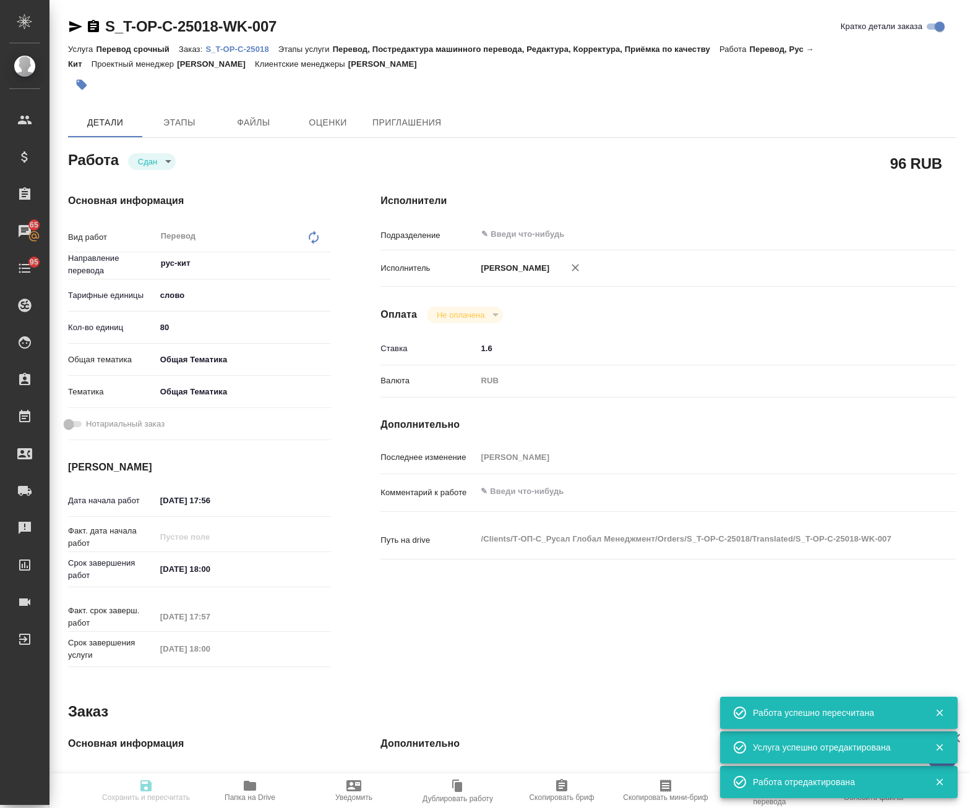
type input "от Исаева_02.09"
type input "Перевод срочный"
type input "Перевод, Постредактура машинного перевода, Редактура, Корректура, Приёмка по ка…"
type input "[PERSON_NAME]"
type input "/Clients/Т-ОП-С_Русал Глобал Менеджмент/Orders/S_T-OP-C-25018"
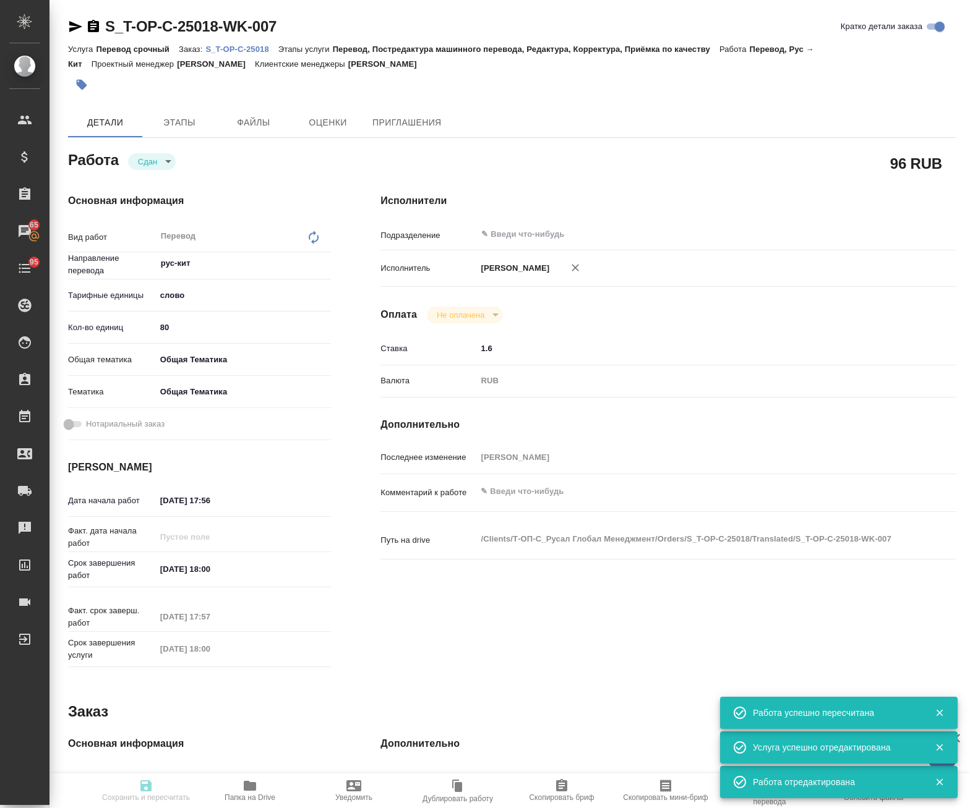
type textarea "x"
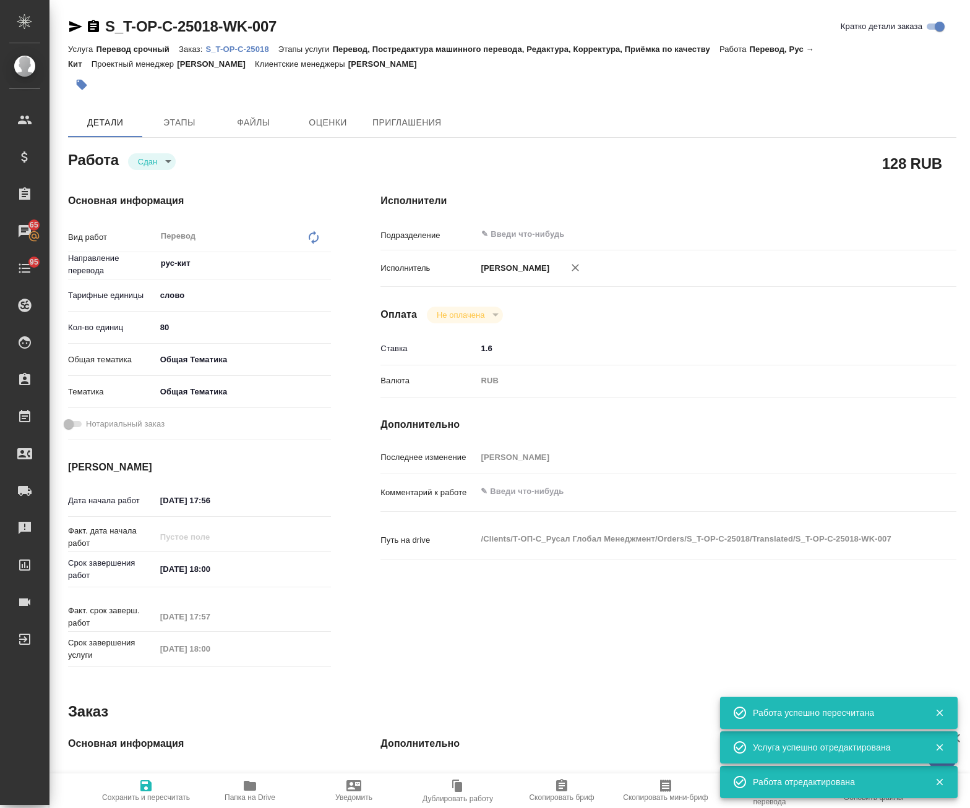
type textarea "x"
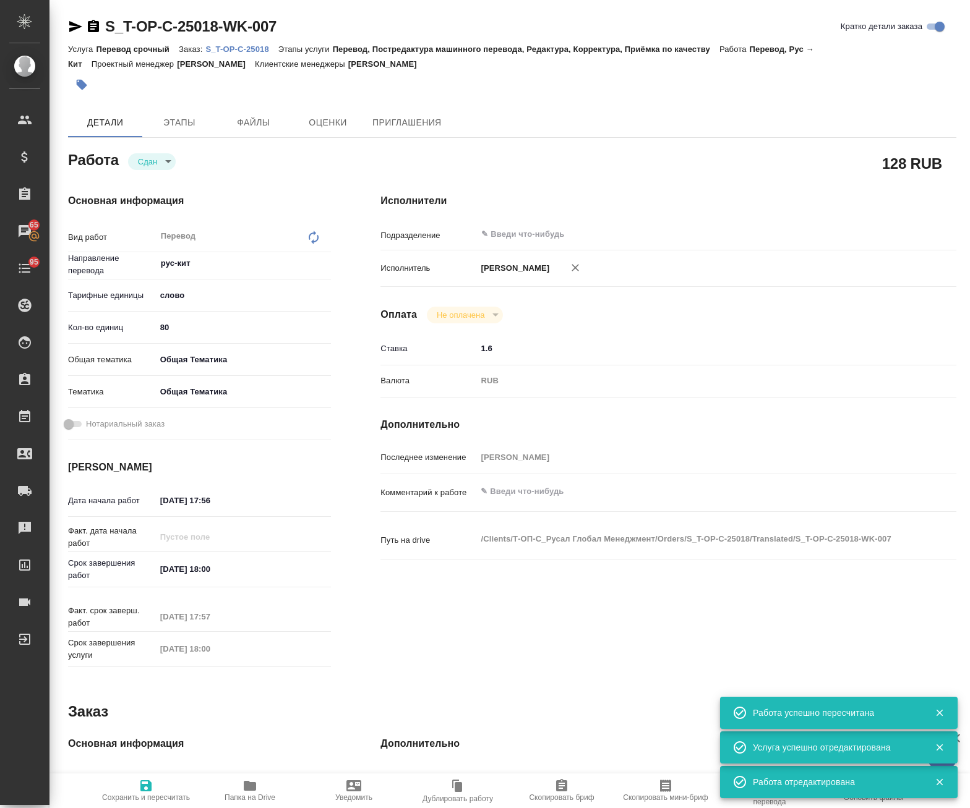
type textarea "x"
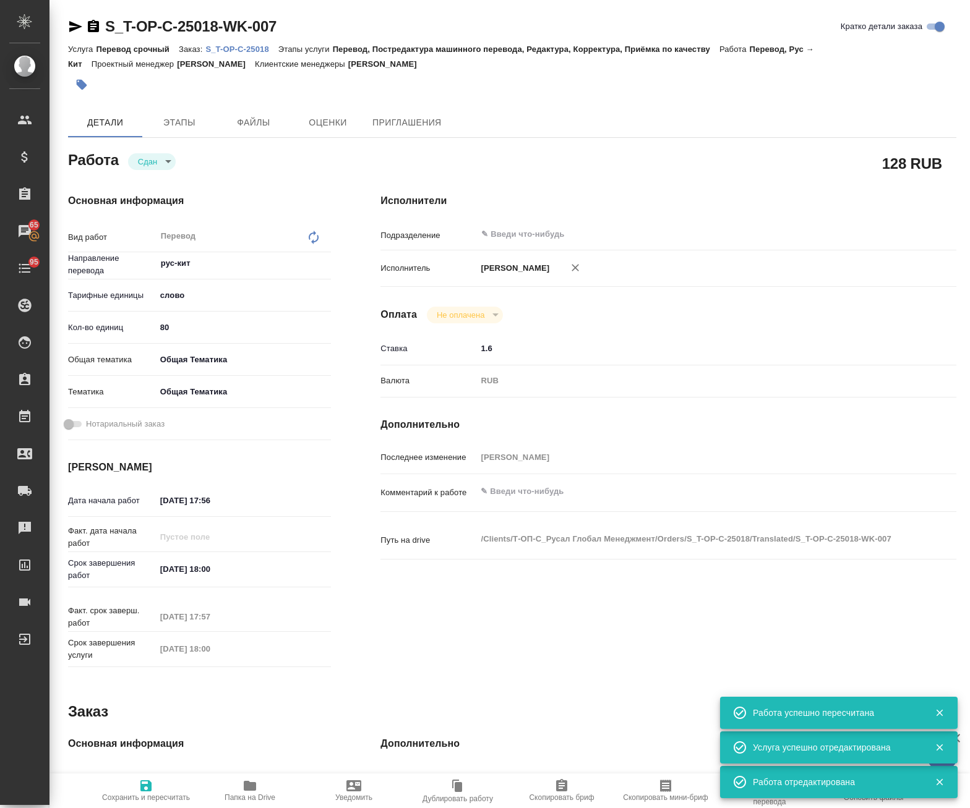
type textarea "x"
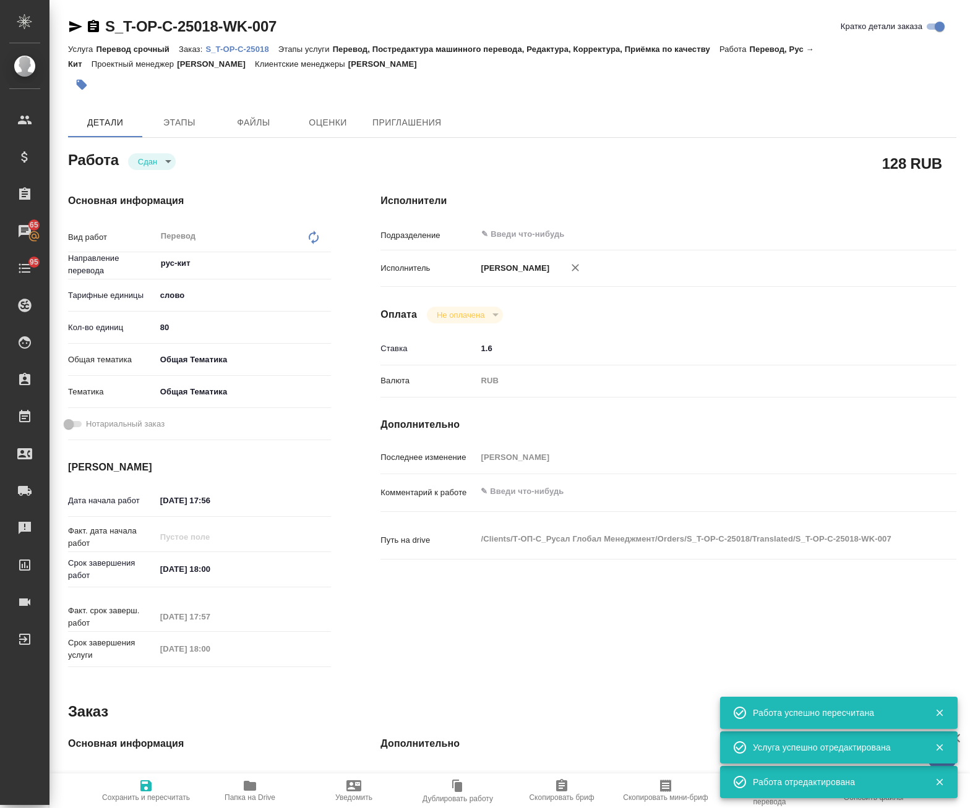
type textarea "x"
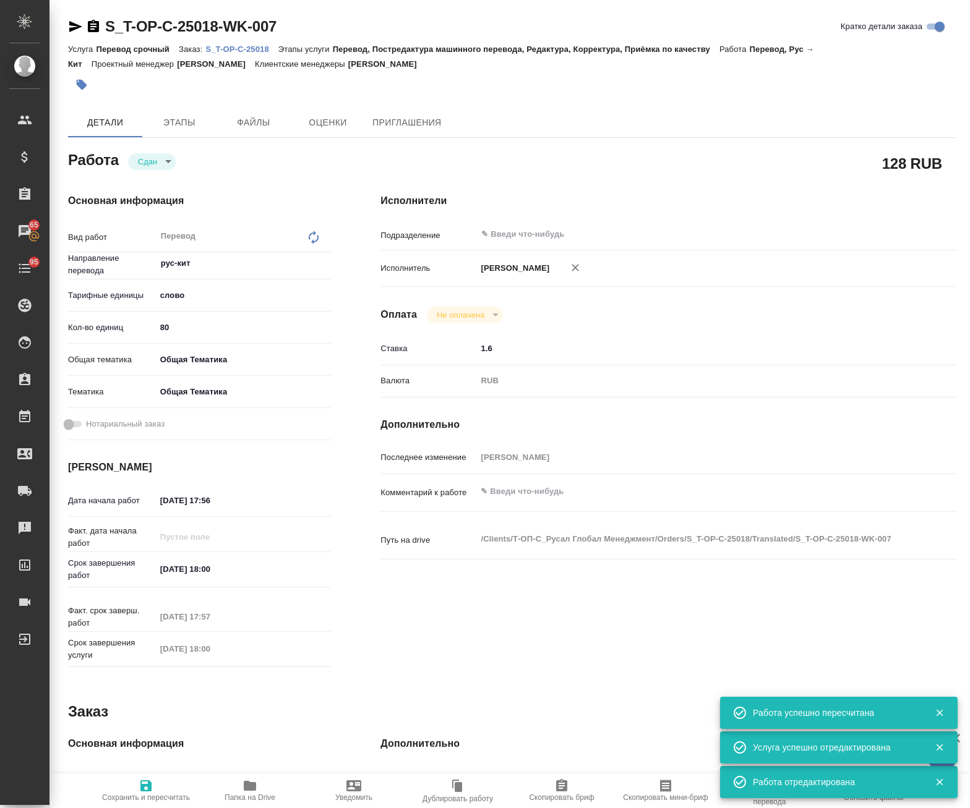
type textarea "x"
